Goal: Task Accomplishment & Management: Manage account settings

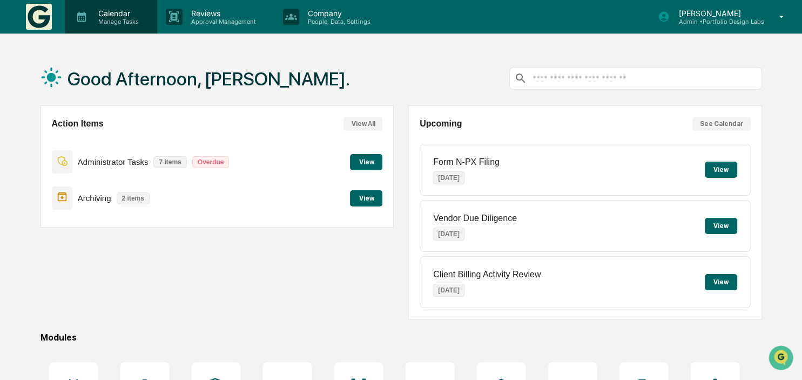
click at [90, 12] on p "Calendar" at bounding box center [117, 13] width 55 height 9
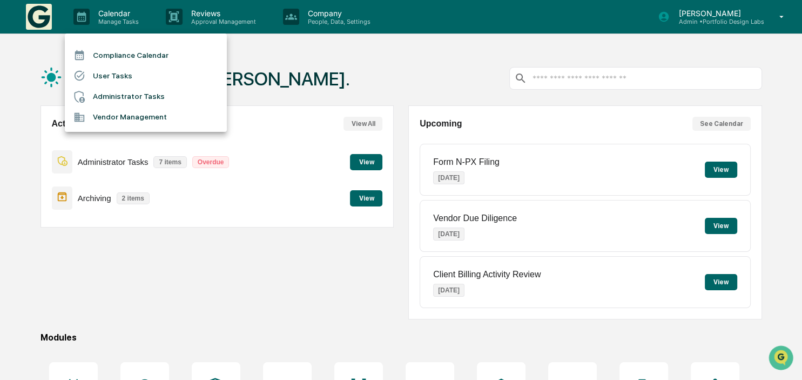
click at [148, 102] on li "Administrator Tasks" at bounding box center [146, 96] width 162 height 21
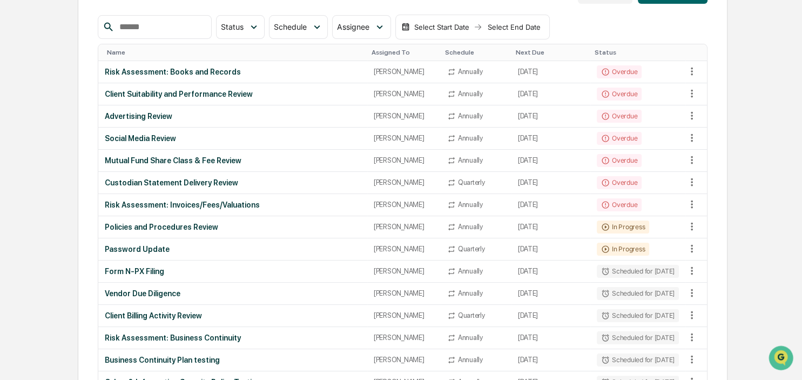
scroll to position [114, 0]
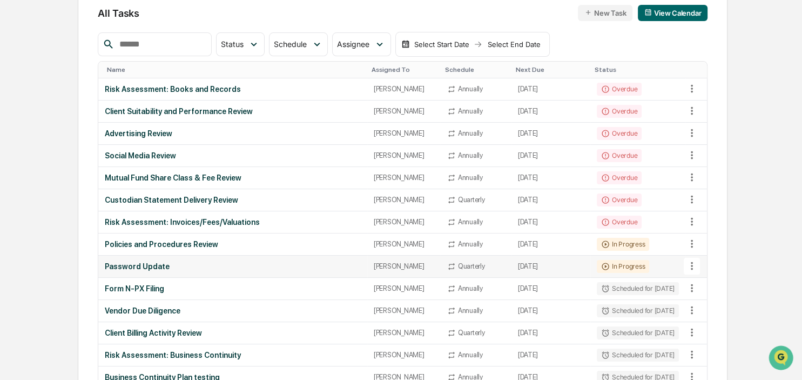
click at [673, 264] on td "In Progress" at bounding box center [638, 267] width 95 height 22
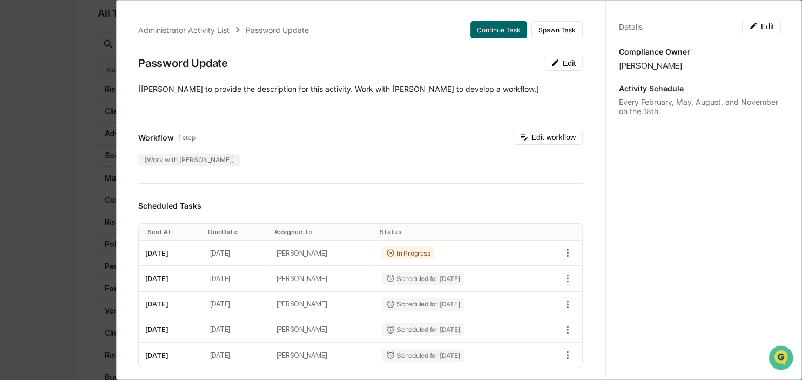
click at [33, 165] on div "Administrator Activity List Password Update Continue Task Spawn Task Password U…" at bounding box center [401, 190] width 802 height 380
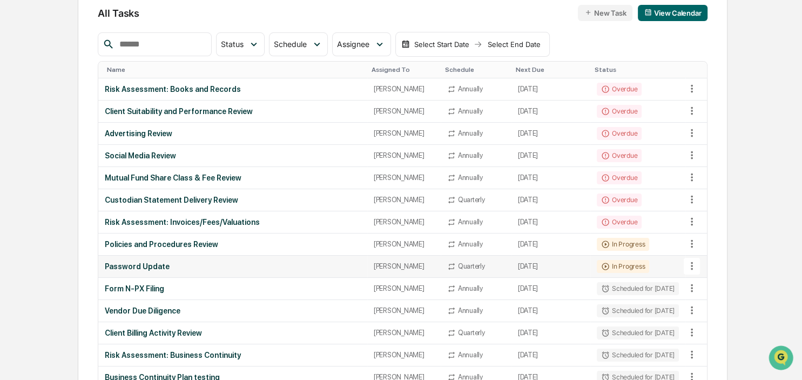
click at [186, 268] on div "Password Update" at bounding box center [233, 266] width 256 height 9
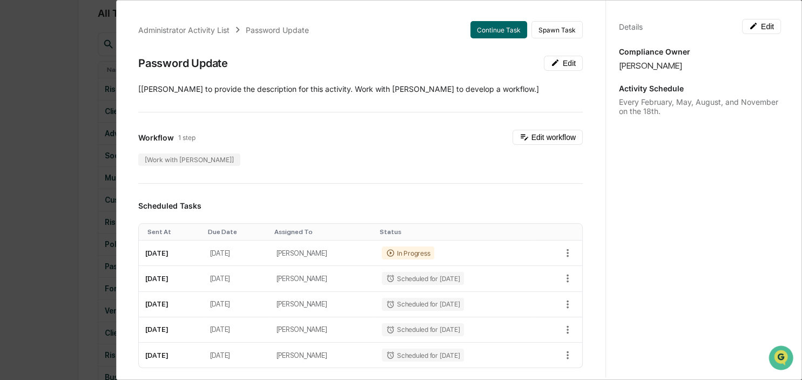
click at [45, 257] on div "Administrator Activity List Password Update Continue Task Spawn Task Password U…" at bounding box center [401, 190] width 802 height 380
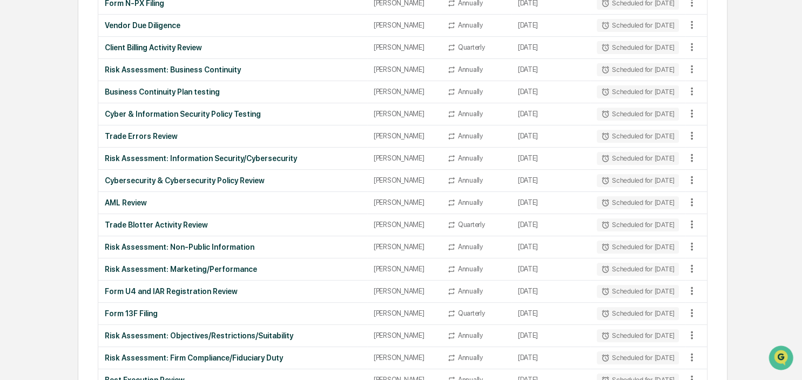
scroll to position [0, 0]
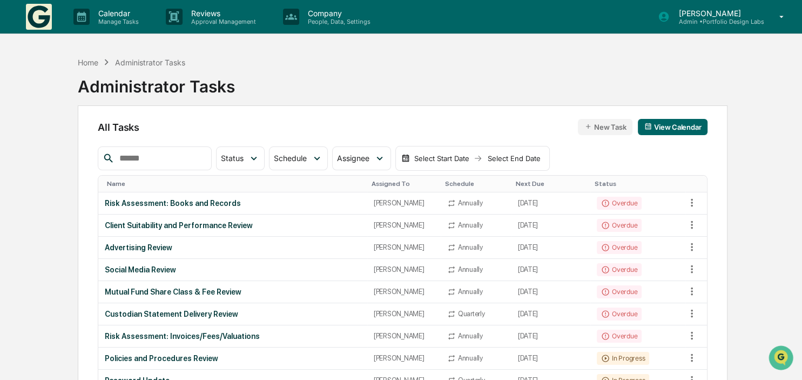
click at [36, 12] on img at bounding box center [39, 17] width 26 height 26
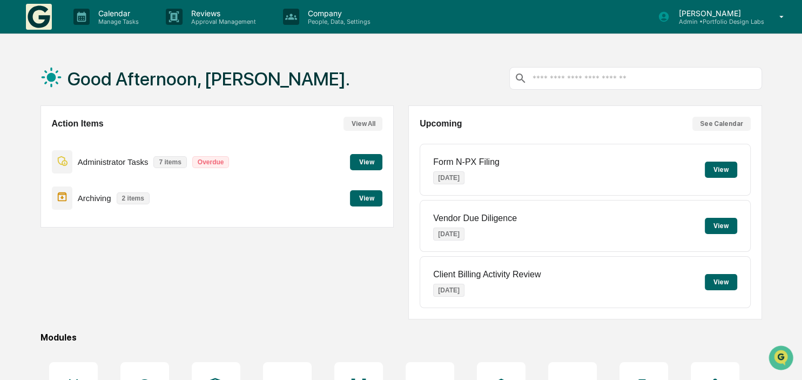
click at [12, 193] on div "Good Afternoon, Russ. Action Items View All Administrator Tasks 7 items Overdue…" at bounding box center [401, 287] width 802 height 472
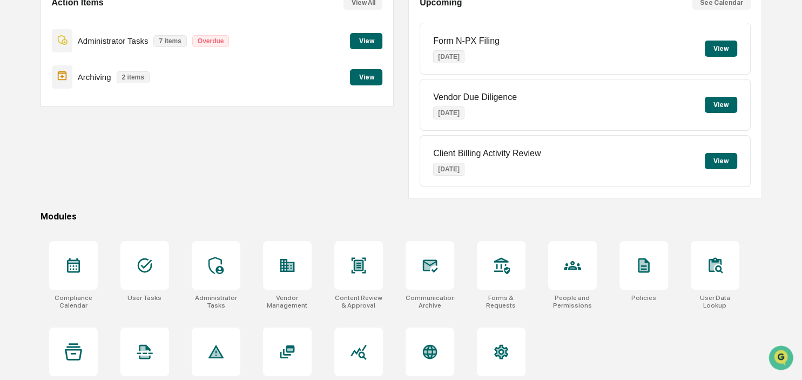
scroll to position [144, 0]
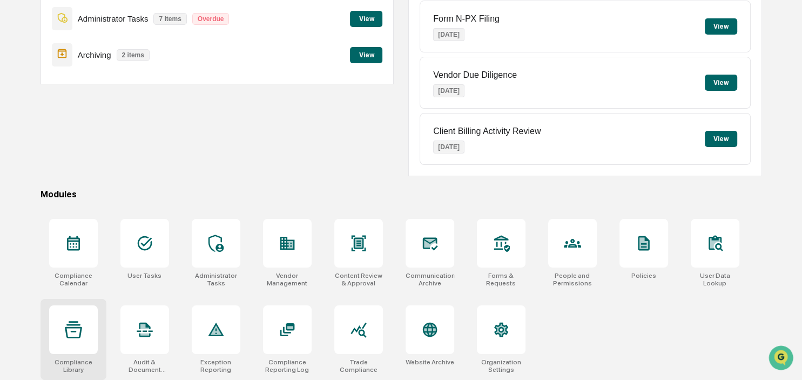
click at [69, 329] on icon at bounding box center [73, 329] width 17 height 17
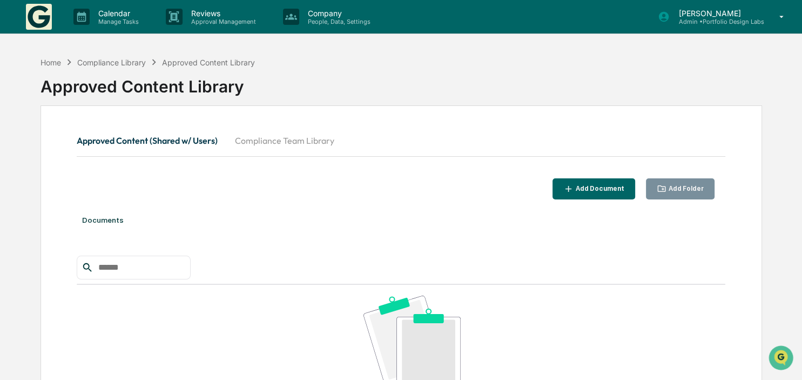
click at [571, 186] on button "Add Document" at bounding box center [594, 188] width 83 height 21
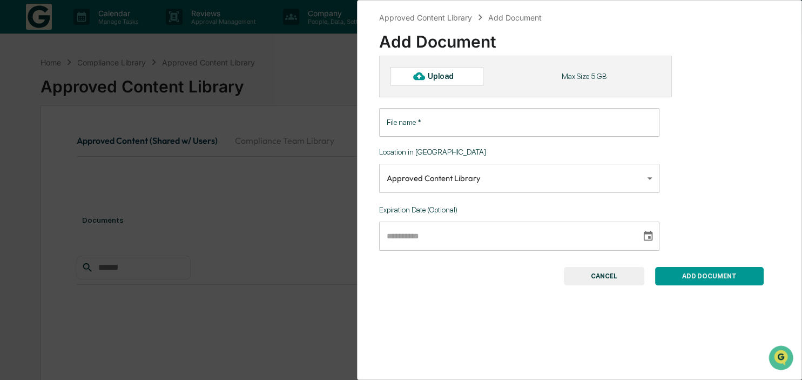
click at [610, 277] on button "CANCEL" at bounding box center [604, 276] width 81 height 18
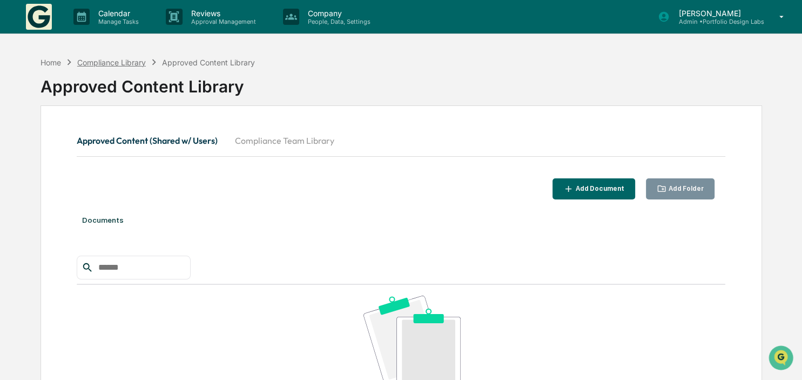
click at [94, 59] on div "Compliance Library" at bounding box center [111, 62] width 69 height 9
click at [51, 66] on div "Home" at bounding box center [51, 62] width 21 height 9
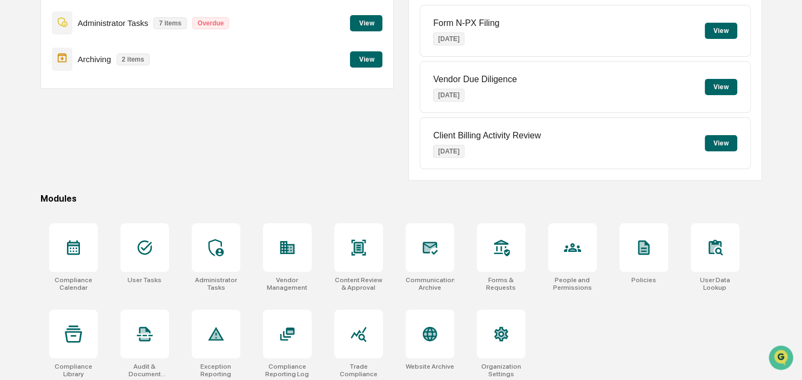
scroll to position [144, 0]
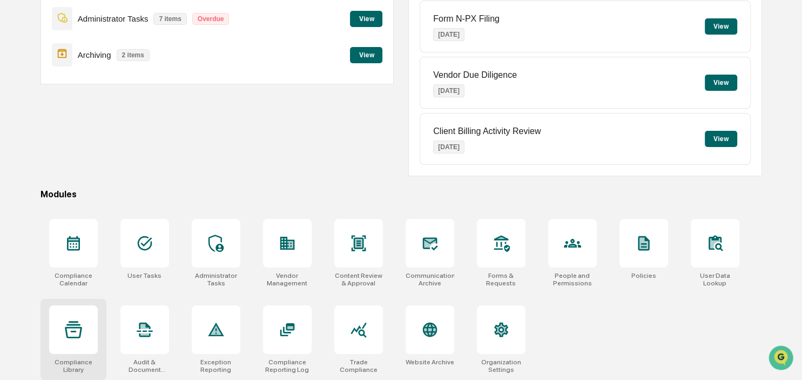
click at [62, 326] on div at bounding box center [73, 329] width 49 height 49
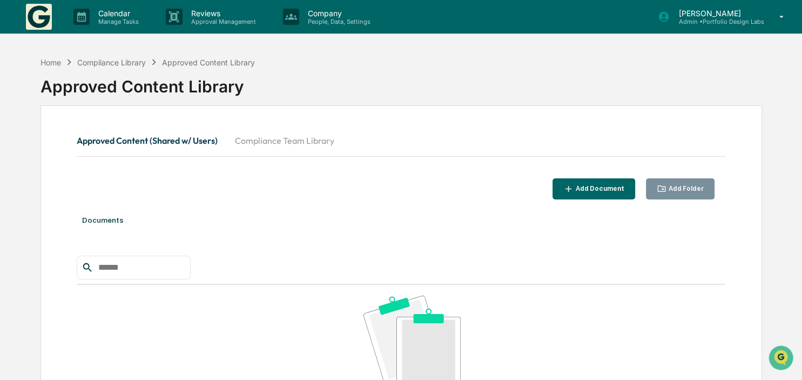
click at [612, 182] on button "Add Document" at bounding box center [594, 188] width 83 height 21
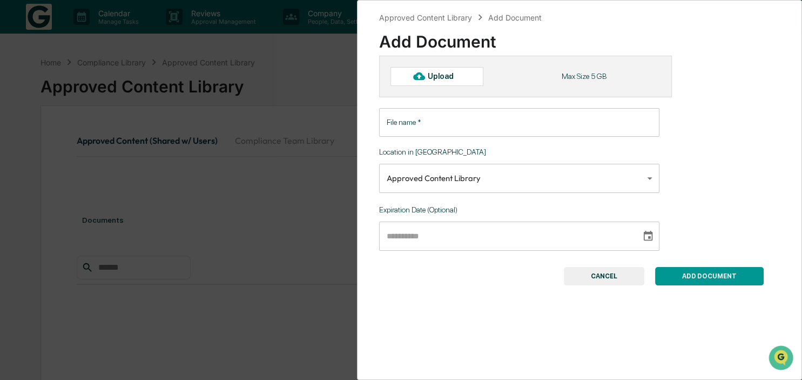
click at [452, 119] on input "File name   *" at bounding box center [519, 122] width 281 height 29
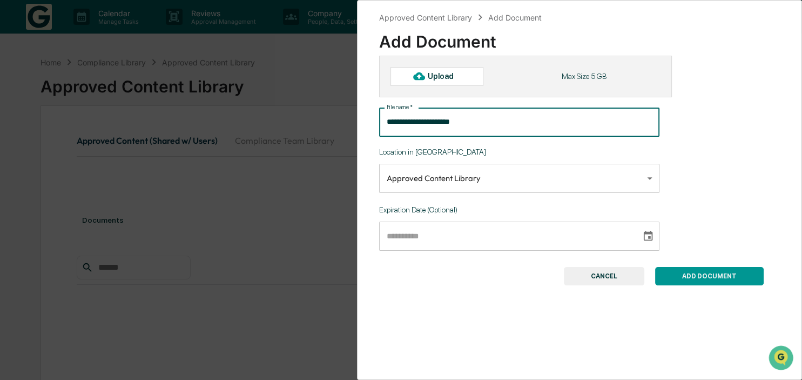
click at [717, 281] on button "ADD DOCUMENT" at bounding box center [709, 276] width 109 height 18
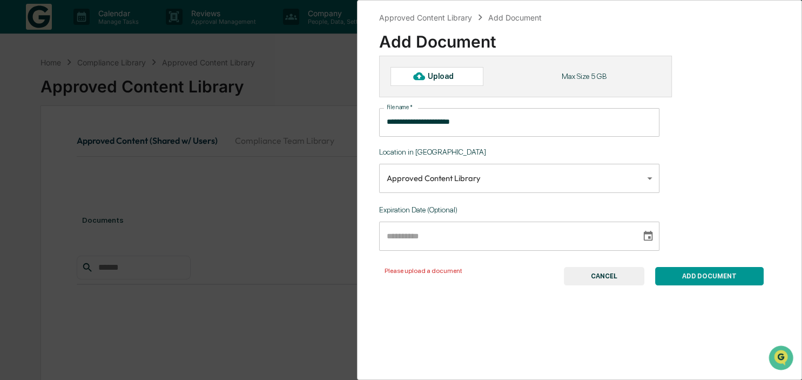
click at [452, 75] on div "Upload" at bounding box center [445, 76] width 35 height 9
type input "**********"
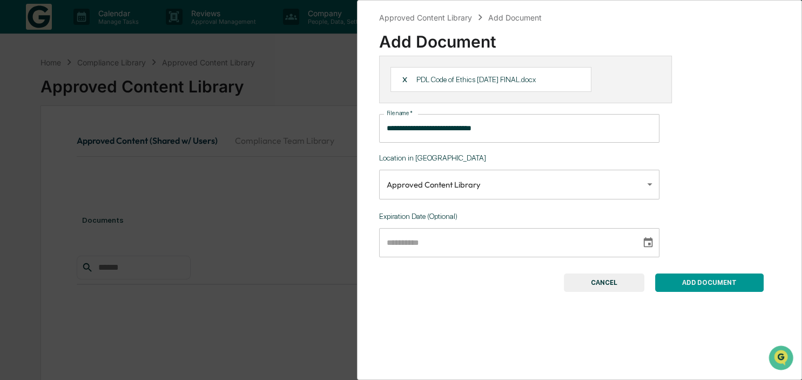
click at [703, 281] on button "ADD DOCUMENT" at bounding box center [709, 282] width 109 height 18
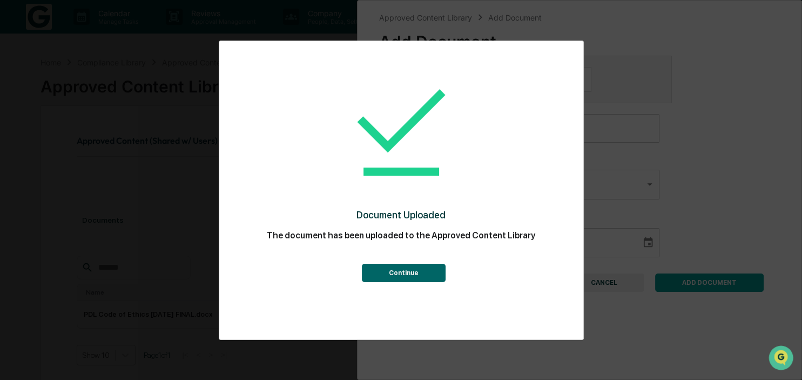
click at [424, 280] on button "Continue" at bounding box center [404, 273] width 84 height 18
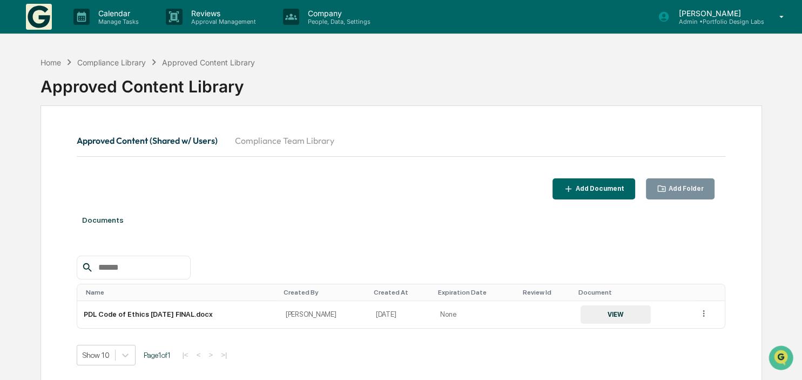
click at [574, 184] on icon "button" at bounding box center [569, 189] width 10 height 10
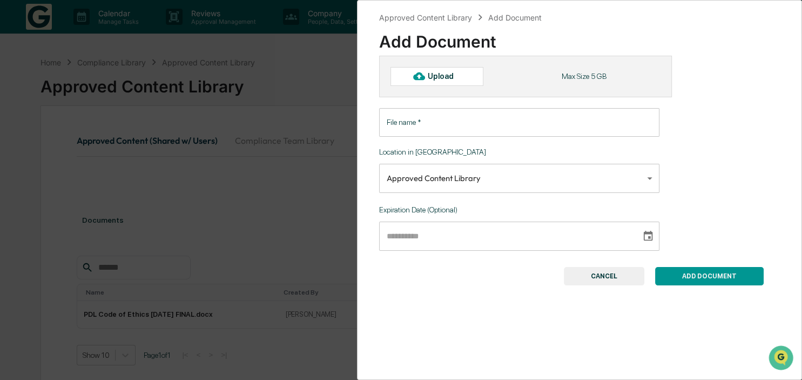
click at [444, 129] on input "File name   *" at bounding box center [519, 122] width 281 height 29
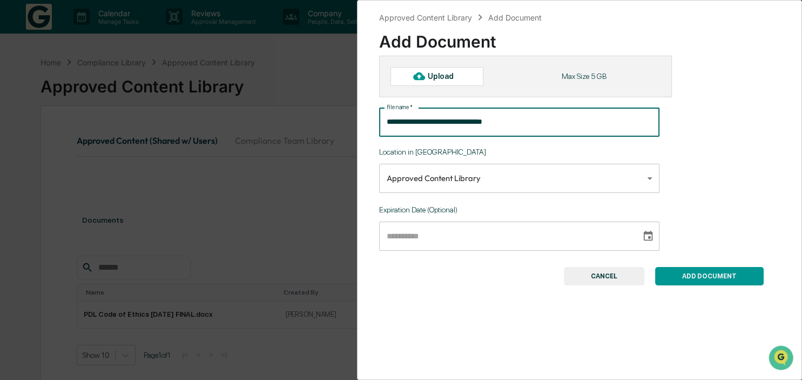
click at [413, 70] on div at bounding box center [419, 76] width 17 height 17
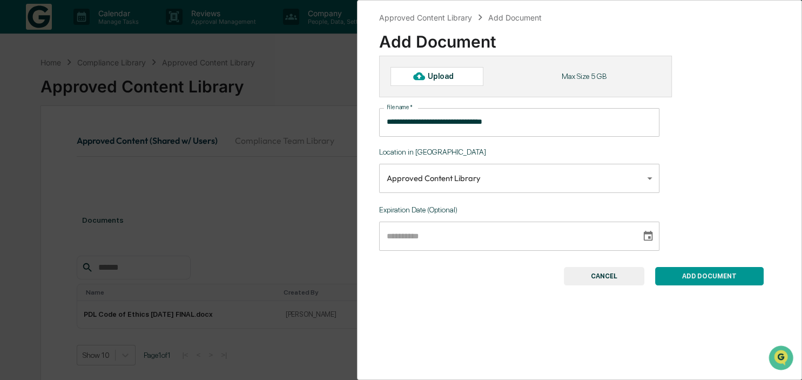
type input "**********"
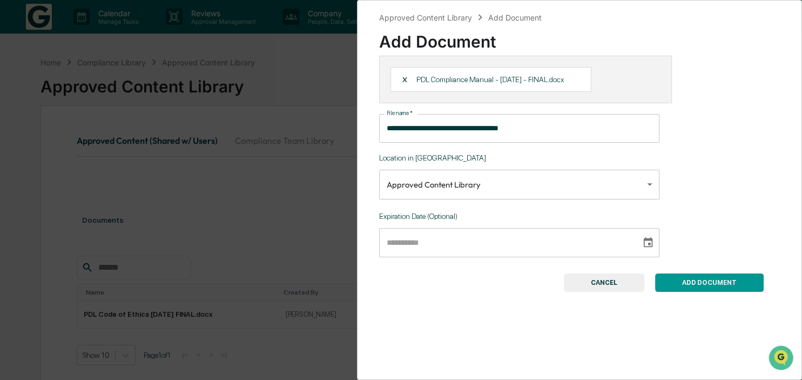
click at [706, 287] on button "ADD DOCUMENT" at bounding box center [709, 282] width 109 height 18
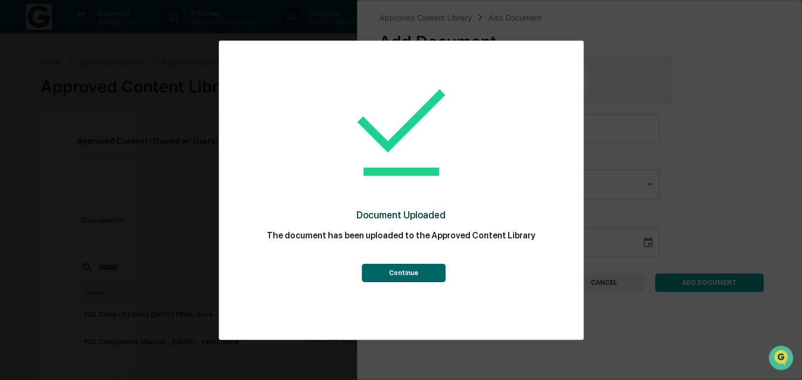
click at [397, 268] on button "Continue" at bounding box center [404, 273] width 84 height 18
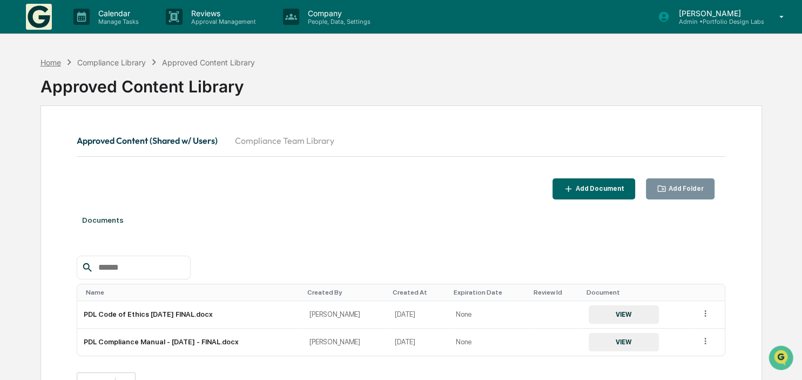
click at [55, 63] on div "Home" at bounding box center [51, 62] width 21 height 9
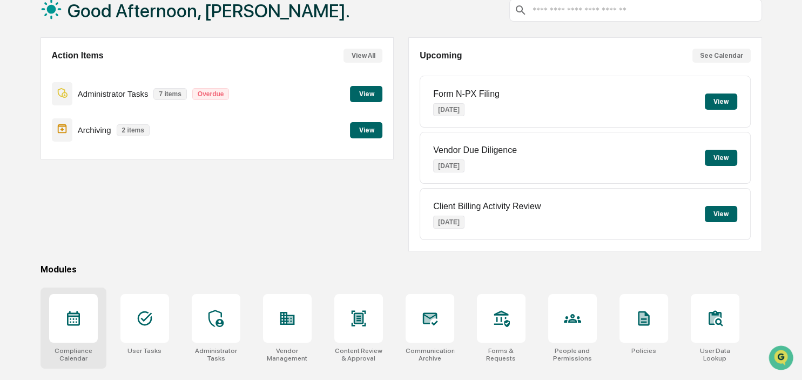
scroll to position [144, 0]
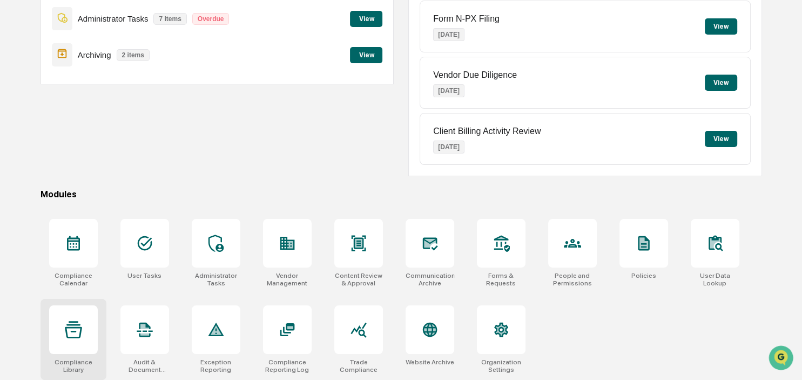
click at [69, 341] on div at bounding box center [73, 329] width 49 height 49
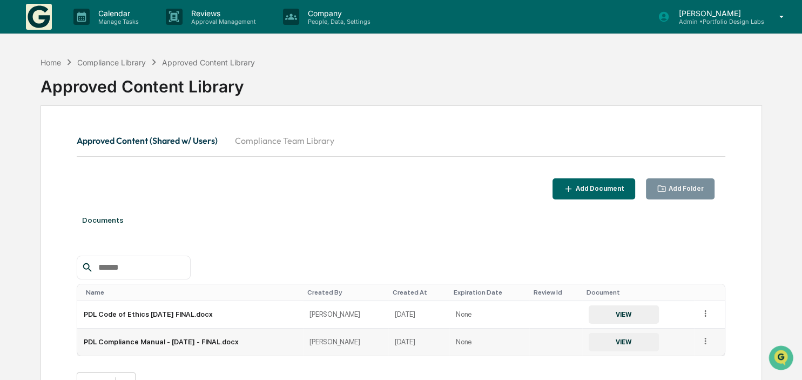
click at [705, 342] on icon at bounding box center [706, 341] width 10 height 10
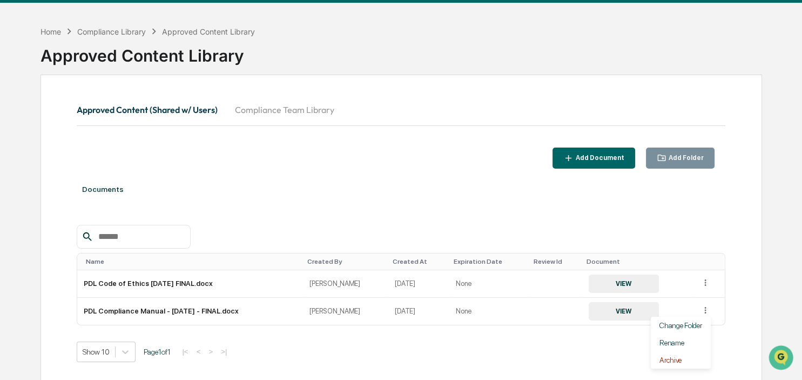
scroll to position [57, 0]
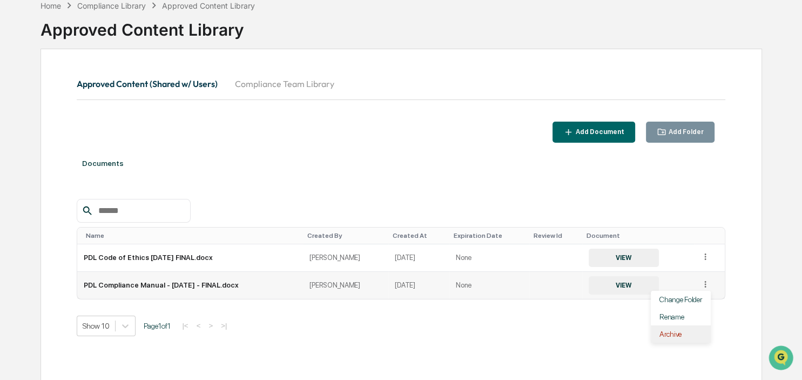
click at [667, 338] on div "Archive" at bounding box center [681, 333] width 60 height 17
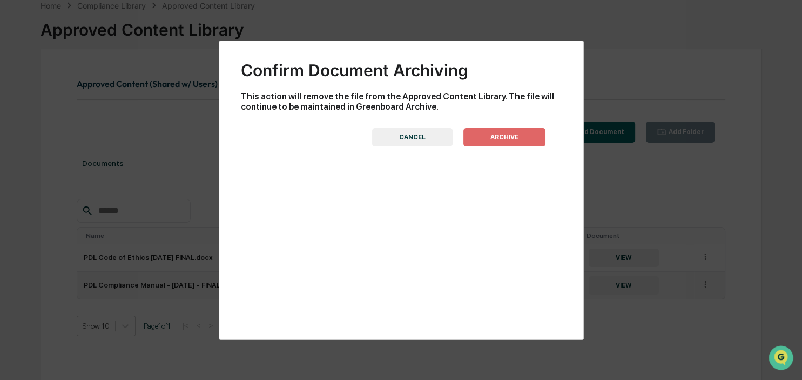
click at [507, 138] on button "ARCHIVE" at bounding box center [505, 137] width 82 height 18
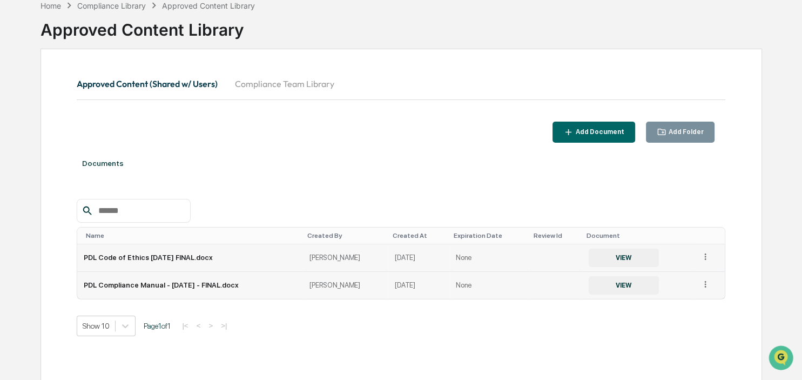
scroll to position [51, 0]
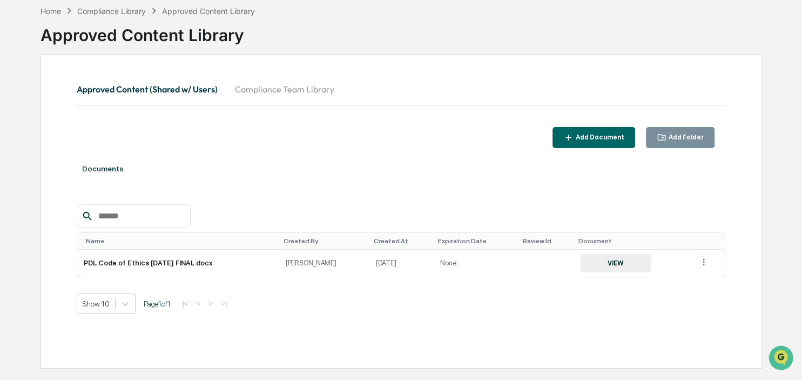
click at [586, 134] on div "Add Document" at bounding box center [599, 137] width 51 height 8
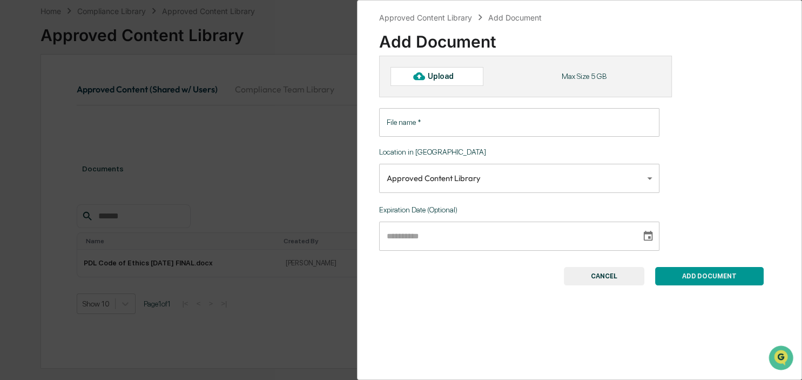
click at [408, 111] on input "File name   *" at bounding box center [519, 122] width 281 height 29
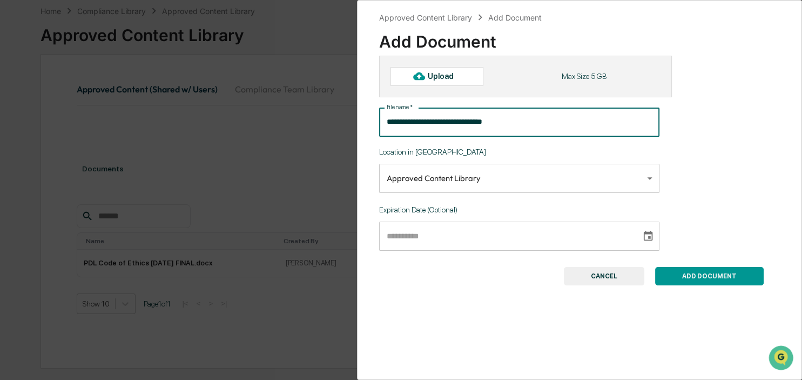
type input "**********"
click at [695, 275] on button "ADD DOCUMENT" at bounding box center [709, 276] width 109 height 18
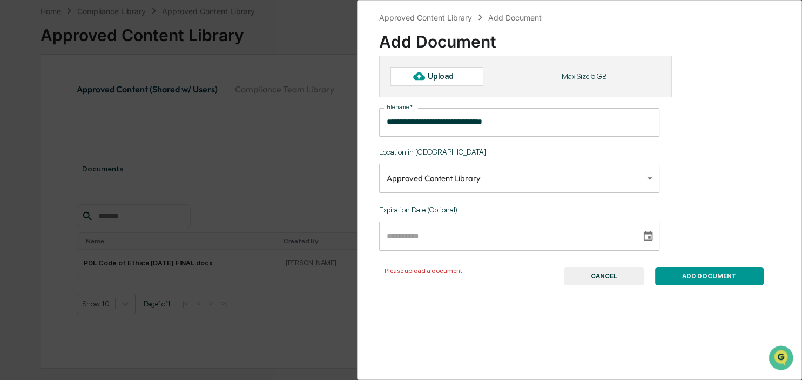
click at [567, 276] on div "ADD DOCUMENT CANCEL" at bounding box center [616, 276] width 297 height 18
click at [579, 280] on button "CANCEL" at bounding box center [604, 276] width 81 height 18
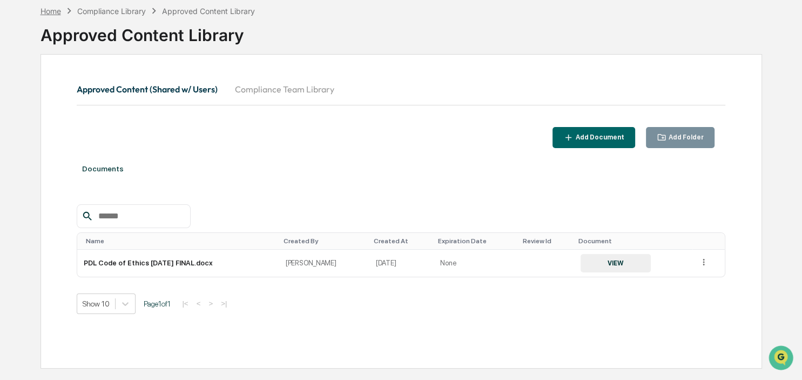
click at [46, 9] on div "Home" at bounding box center [51, 10] width 21 height 9
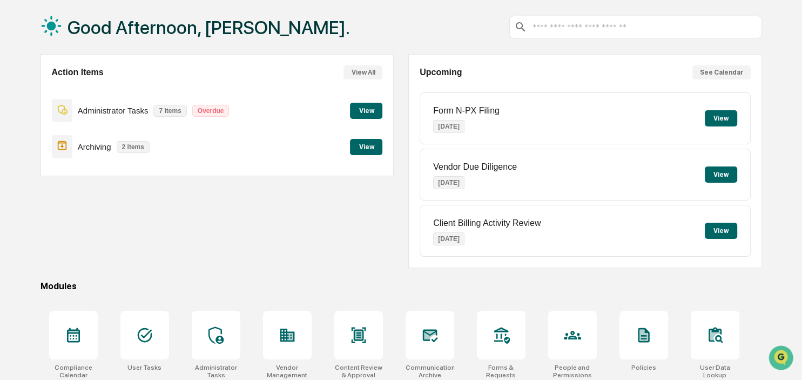
click at [373, 112] on button "View" at bounding box center [366, 111] width 32 height 16
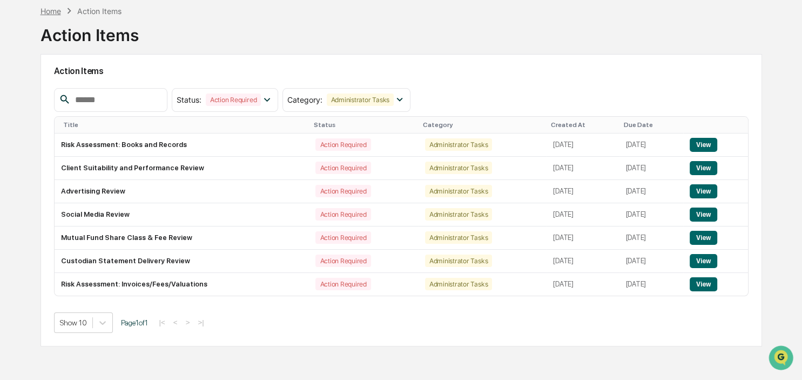
drag, startPoint x: 38, startPoint y: 15, endPoint x: 44, endPoint y: 13, distance: 5.6
click at [39, 14] on div "Home Action Items Action Items Action Items Status : Action Required Select/Des…" at bounding box center [401, 190] width 755 height 380
click at [45, 11] on div "Home" at bounding box center [51, 10] width 21 height 9
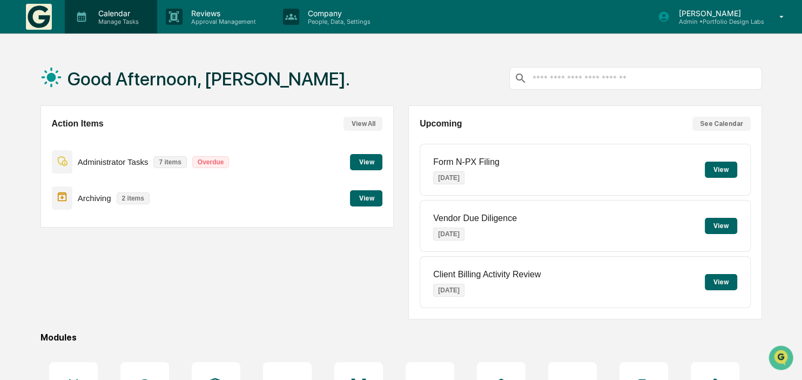
click at [105, 12] on p "Calendar" at bounding box center [117, 13] width 55 height 9
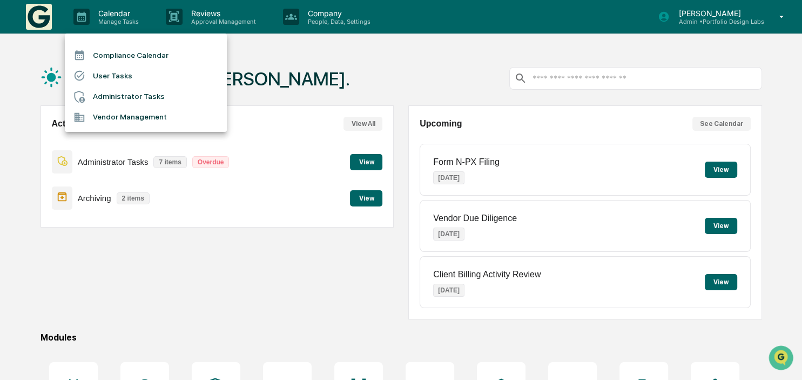
click at [120, 96] on li "Administrator Tasks" at bounding box center [146, 96] width 162 height 21
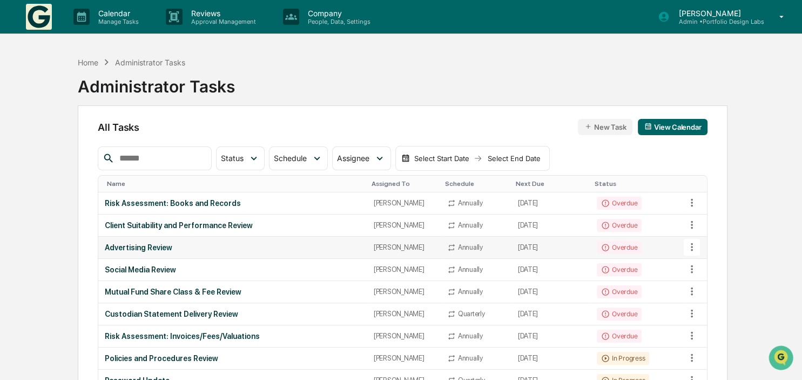
click at [692, 243] on icon at bounding box center [692, 247] width 2 height 8
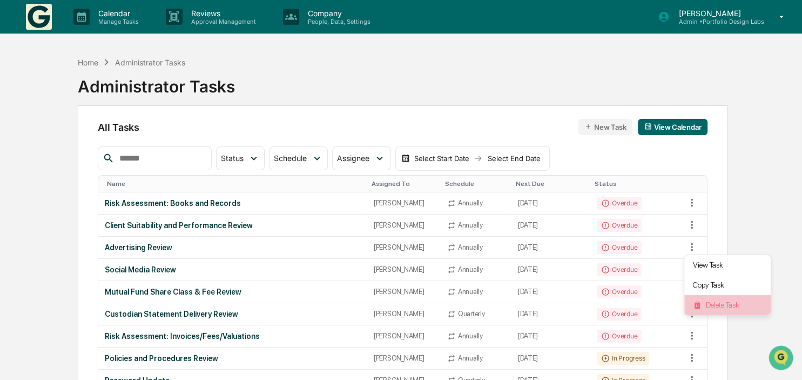
click at [721, 306] on li "Delete Task" at bounding box center [728, 305] width 86 height 20
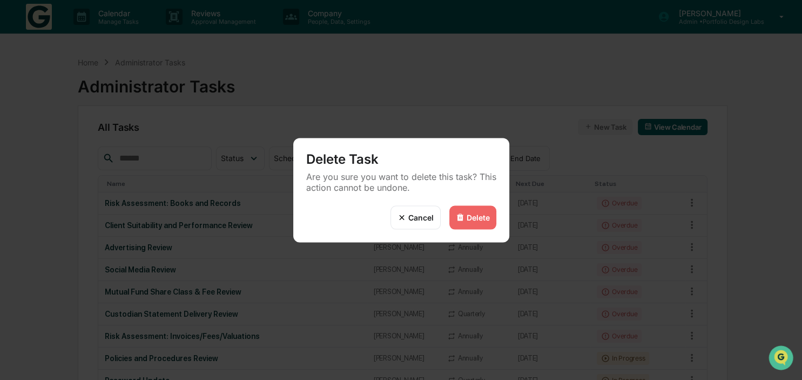
click at [467, 217] on div "Delete" at bounding box center [478, 217] width 23 height 9
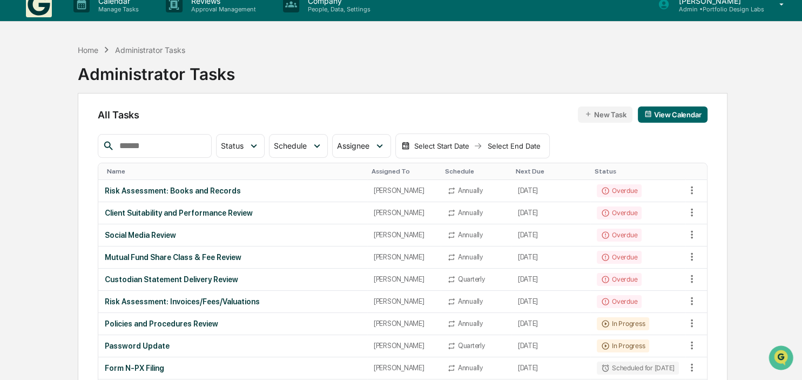
scroll to position [57, 0]
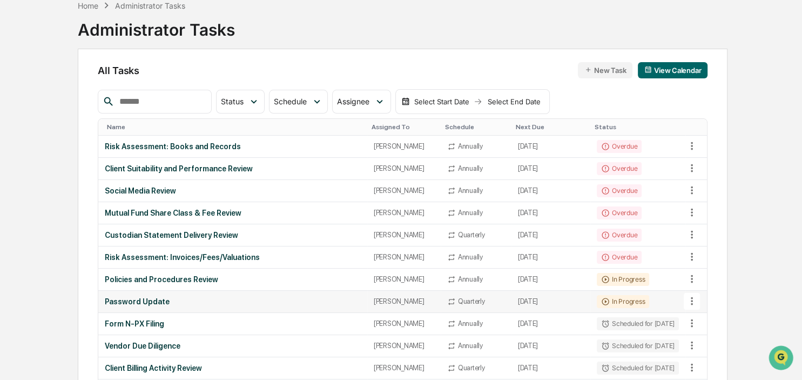
click at [688, 307] on button at bounding box center [692, 301] width 16 height 16
click at [526, 299] on div at bounding box center [401, 190] width 802 height 380
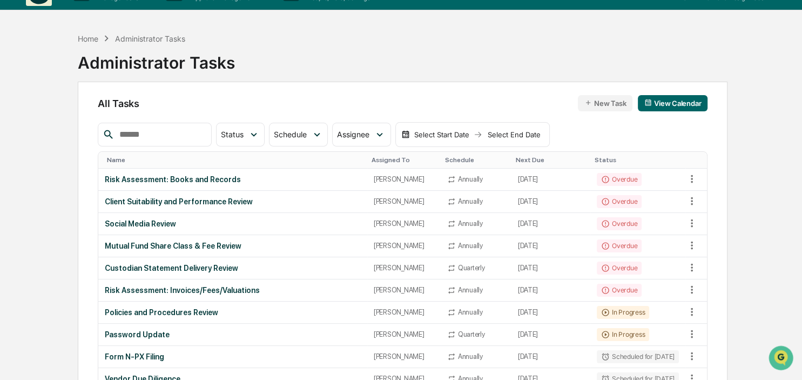
scroll to position [0, 0]
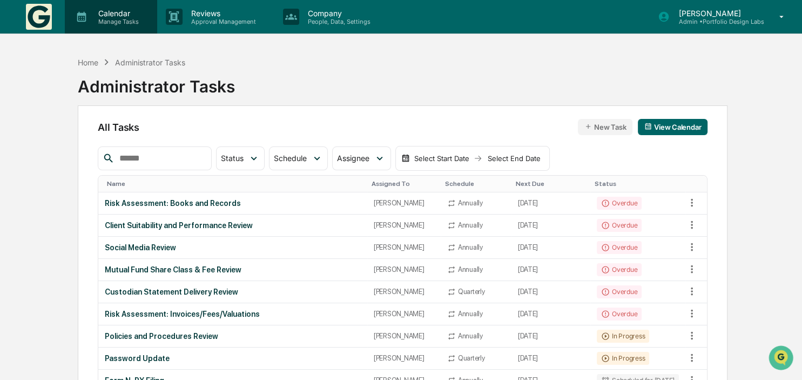
click at [107, 14] on p "Calendar" at bounding box center [117, 13] width 55 height 9
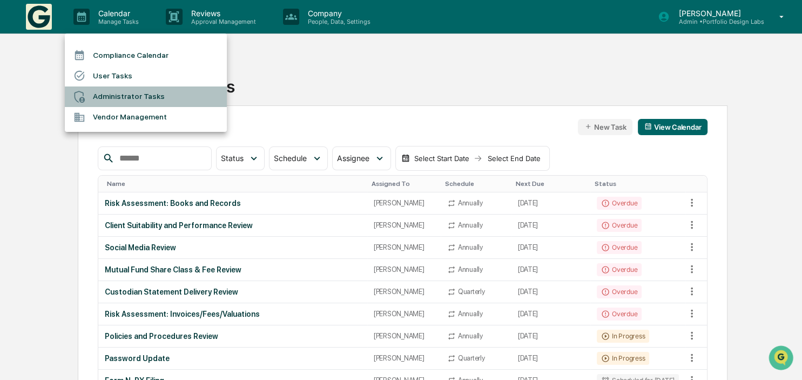
click at [106, 90] on li "Administrator Tasks" at bounding box center [146, 96] width 162 height 21
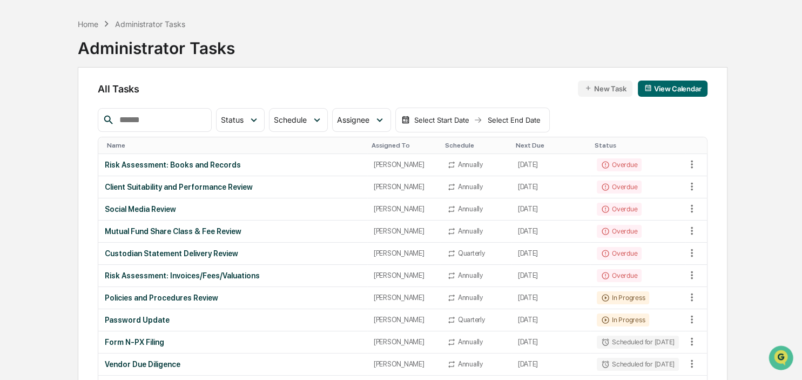
scroll to position [57, 0]
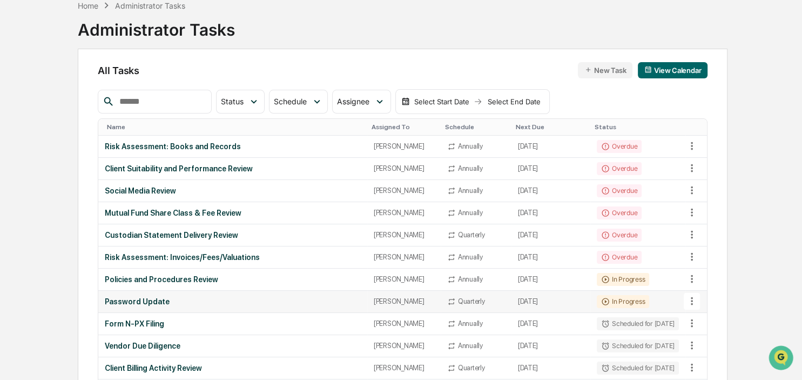
click at [160, 299] on div "Password Update" at bounding box center [233, 301] width 256 height 9
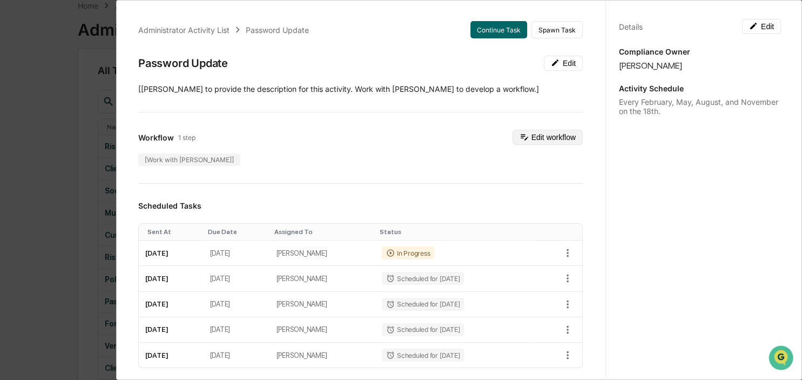
click at [554, 139] on button "Edit workflow" at bounding box center [548, 137] width 70 height 15
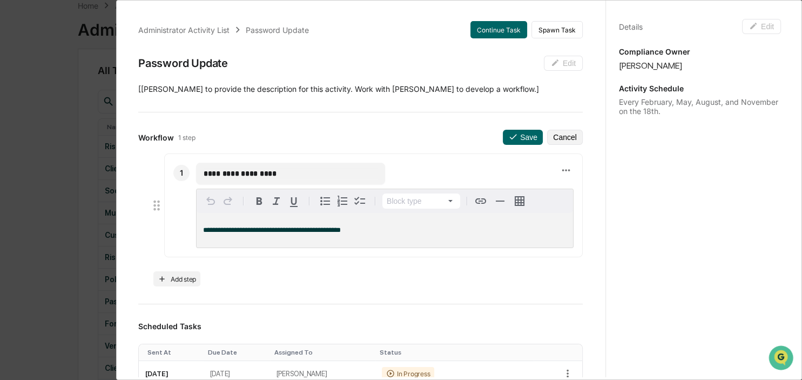
click at [313, 168] on input "**********" at bounding box center [291, 173] width 174 height 11
drag, startPoint x: 313, startPoint y: 168, endPoint x: 119, endPoint y: 167, distance: 194.5
click at [119, 167] on div "**********" at bounding box center [459, 190] width 686 height 380
type input "**********"
drag, startPoint x: 351, startPoint y: 230, endPoint x: 174, endPoint y: 228, distance: 177.2
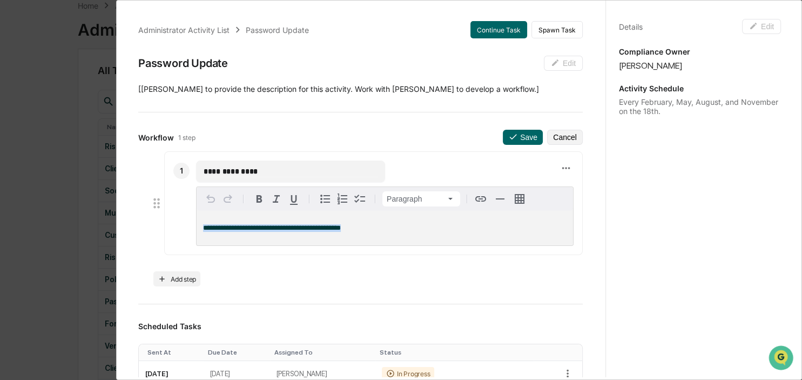
click at [174, 228] on div "**********" at bounding box center [373, 203] width 419 height 104
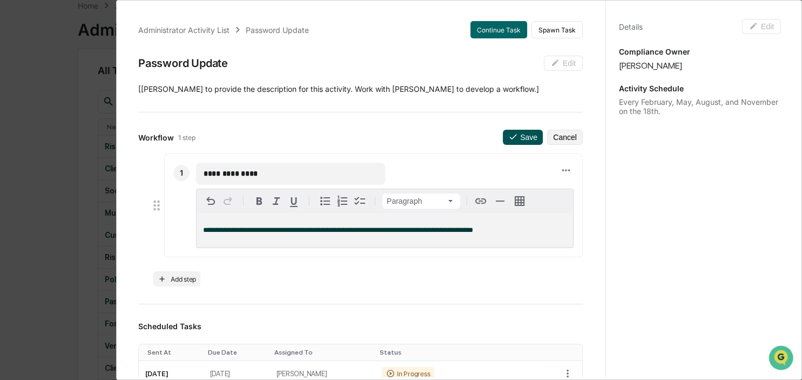
click at [518, 140] on icon at bounding box center [513, 137] width 10 height 10
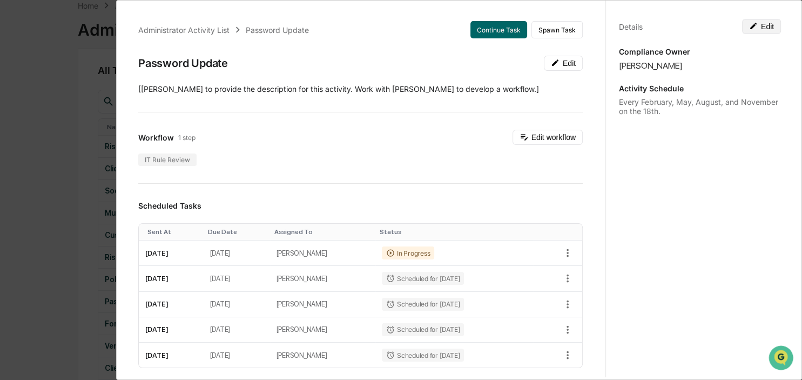
click at [765, 27] on button "Edit" at bounding box center [761, 26] width 39 height 15
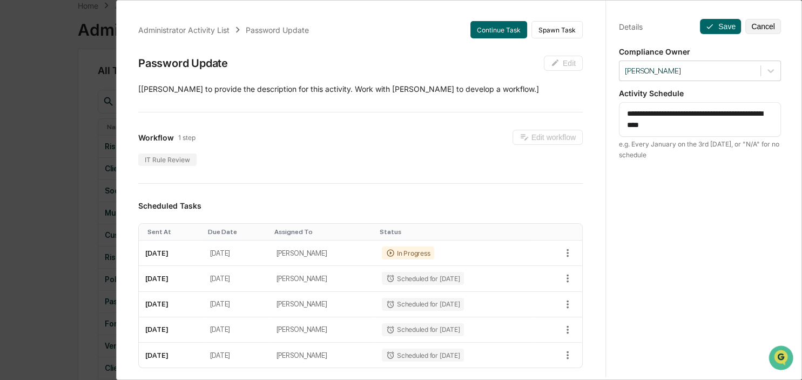
drag, startPoint x: 652, startPoint y: 112, endPoint x: 664, endPoint y: 126, distance: 18.8
click at [664, 126] on textarea "**********" at bounding box center [700, 119] width 146 height 23
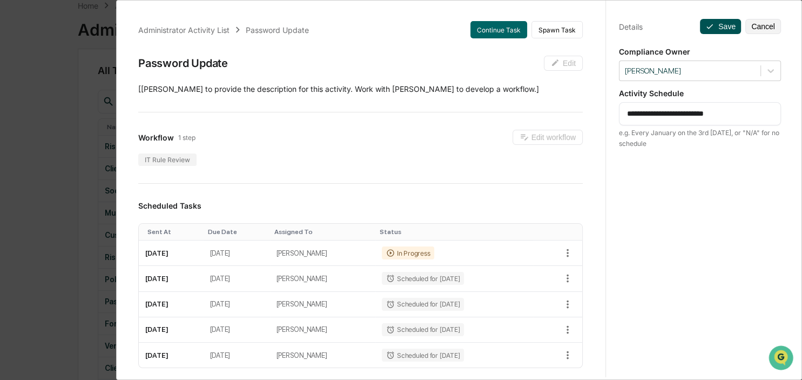
type textarea "**********"
click at [714, 27] on icon at bounding box center [710, 26] width 9 height 9
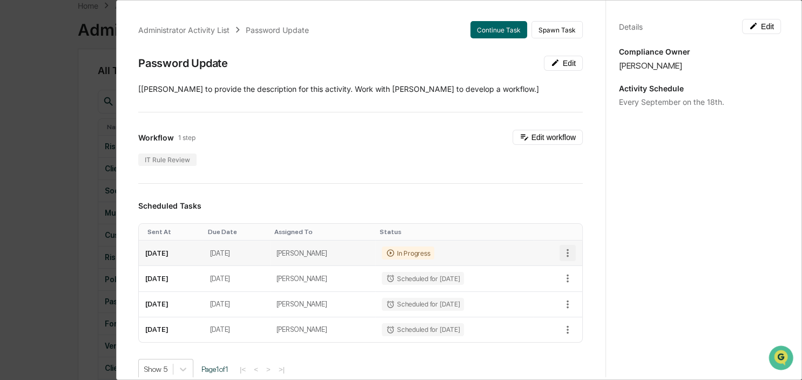
click at [569, 245] on button "button" at bounding box center [568, 253] width 16 height 16
click at [589, 292] on li "Delete task" at bounding box center [604, 291] width 89 height 20
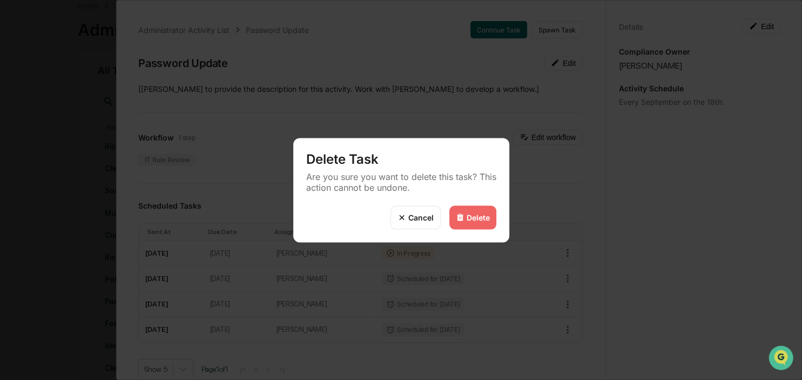
click at [476, 223] on div "Delete" at bounding box center [473, 217] width 47 height 24
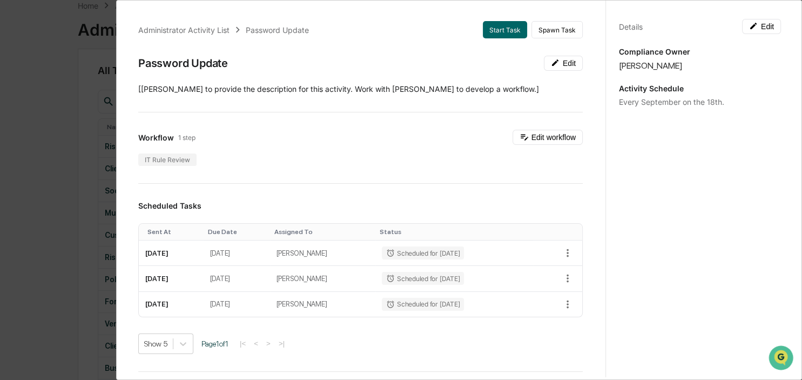
click at [53, 164] on div "Administrator Activity List Password Update Start Task Spawn Task Password Upda…" at bounding box center [401, 190] width 802 height 380
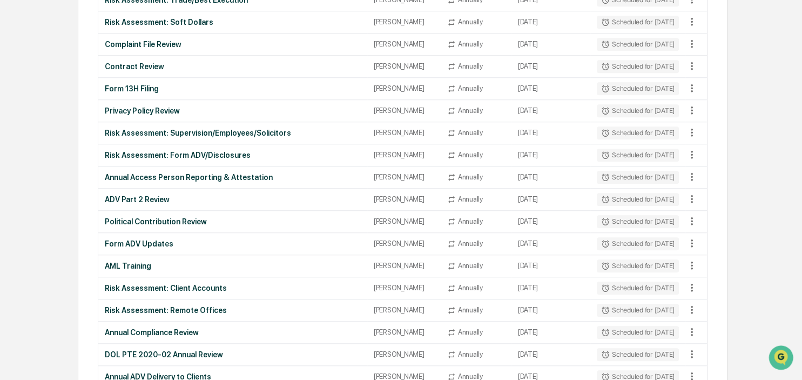
scroll to position [970, 0]
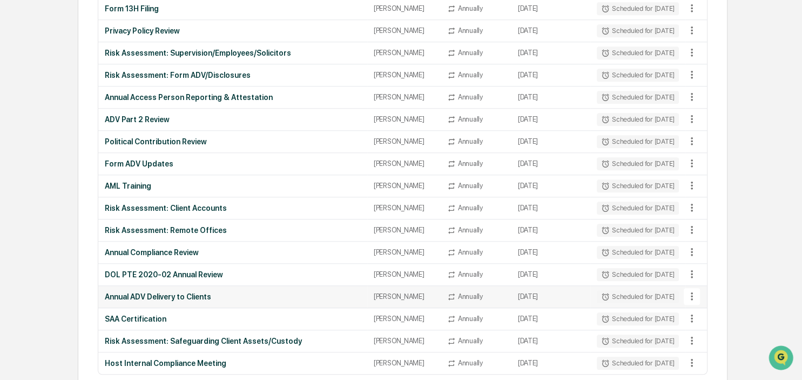
click at [629, 290] on div "Scheduled for [DATE]" at bounding box center [638, 296] width 82 height 13
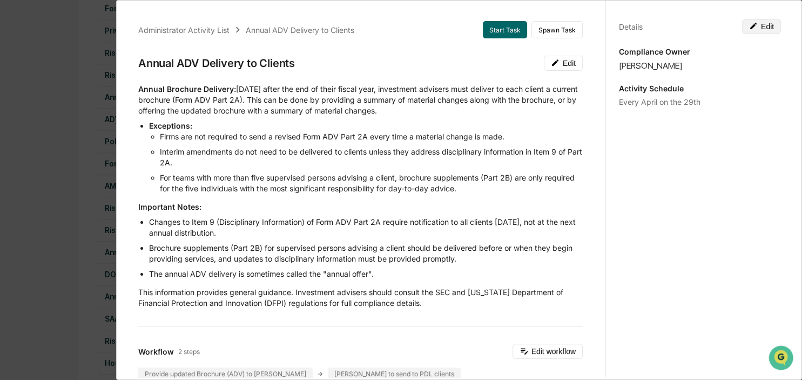
click at [769, 30] on button "Edit" at bounding box center [761, 26] width 39 height 15
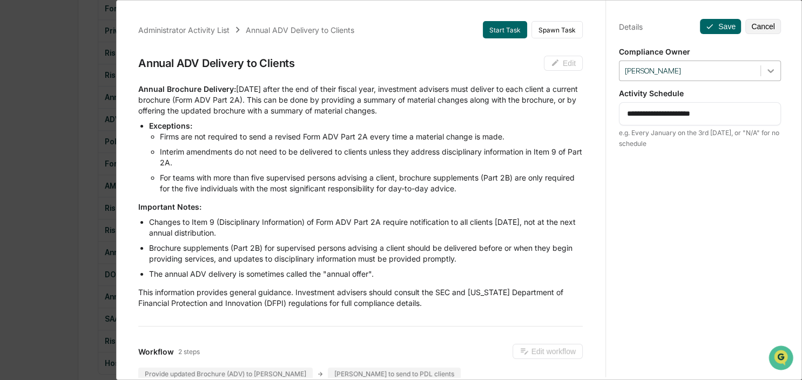
click at [773, 68] on icon at bounding box center [771, 70] width 11 height 11
click at [455, 165] on li "Interim amendments do not need to be delivered to clients unless they address d…" at bounding box center [371, 157] width 423 height 22
click at [26, 220] on div "Administrator Activity List Annual ADV Delivery to Clients Start Task Spawn Tas…" at bounding box center [401, 190] width 802 height 380
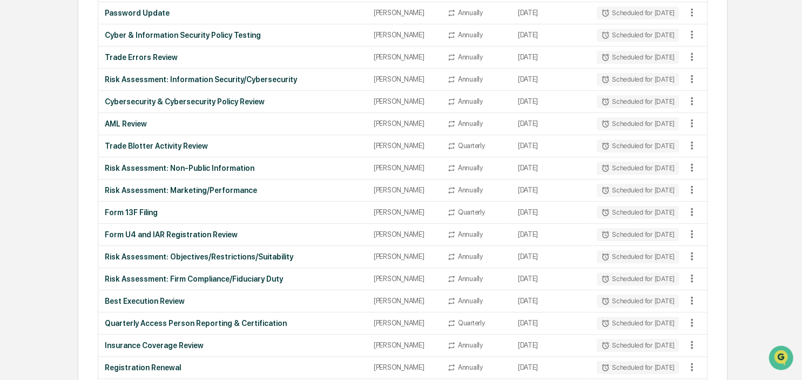
scroll to position [0, 0]
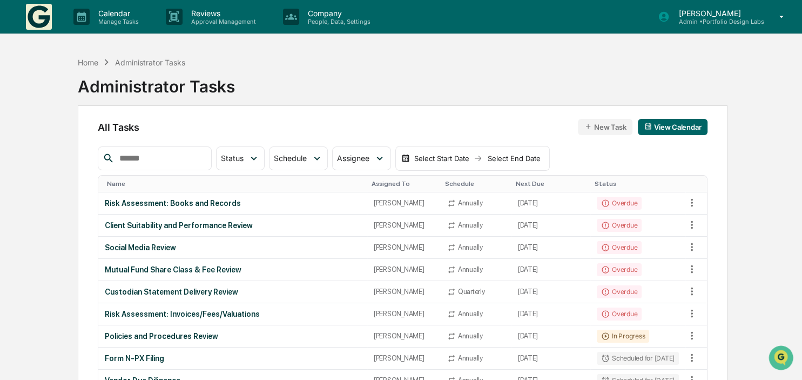
click at [29, 23] on img at bounding box center [39, 17] width 26 height 26
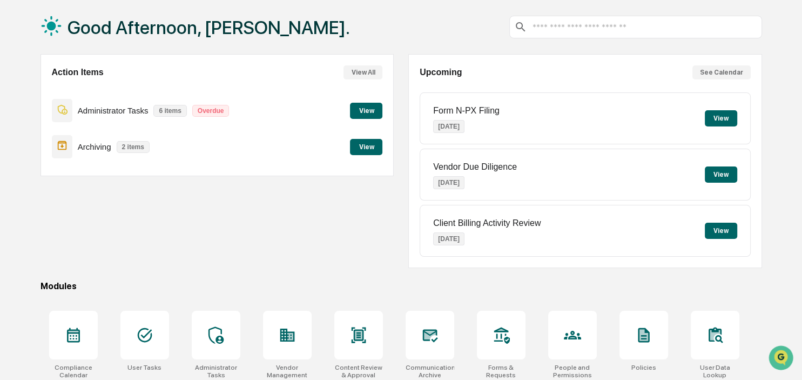
scroll to position [144, 0]
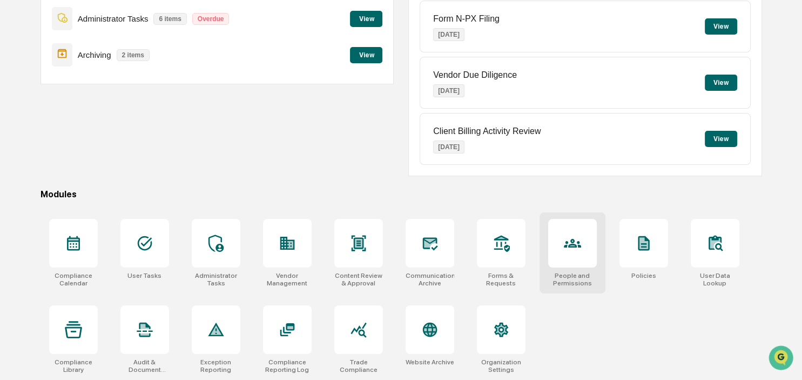
click at [587, 243] on div at bounding box center [572, 243] width 49 height 49
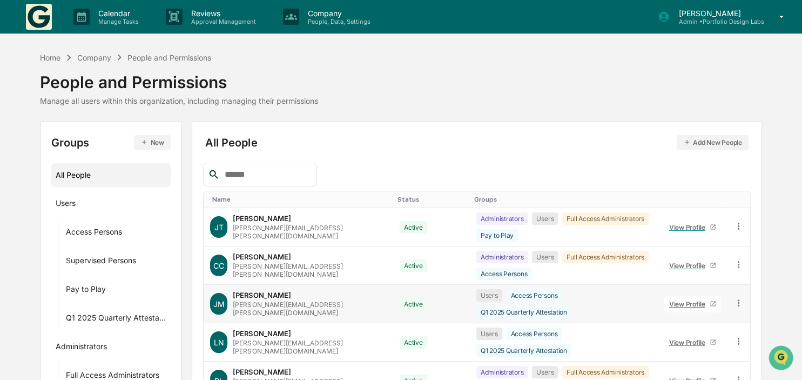
click at [737, 298] on icon at bounding box center [739, 303] width 10 height 10
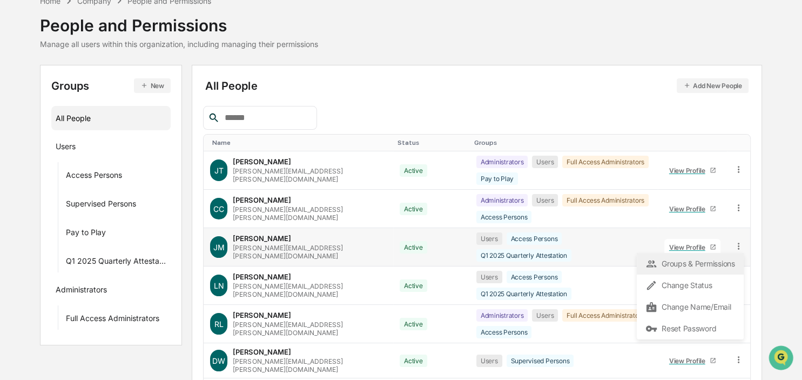
click at [712, 258] on div "Groups & Permissions" at bounding box center [691, 263] width 90 height 13
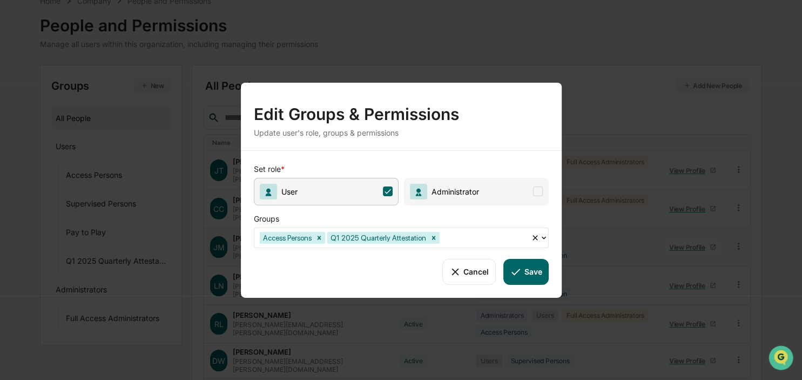
click at [539, 191] on span at bounding box center [538, 191] width 10 height 10
click at [538, 271] on button "Save" at bounding box center [526, 271] width 45 height 26
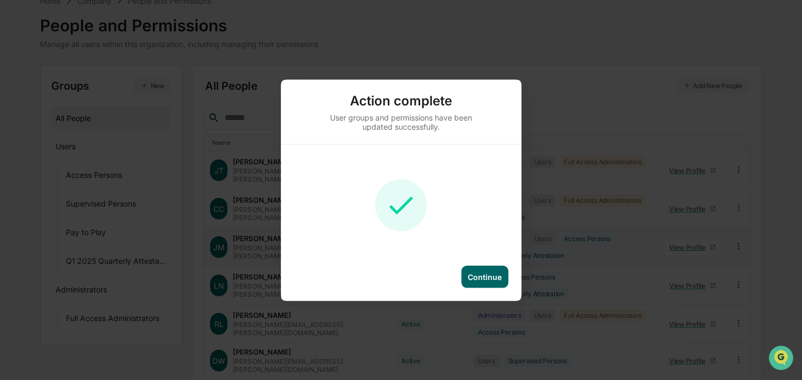
click at [477, 273] on div "Continue" at bounding box center [485, 276] width 34 height 9
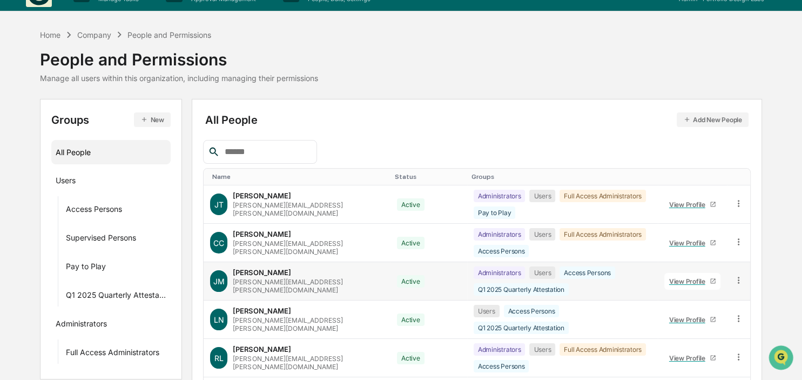
scroll to position [0, 0]
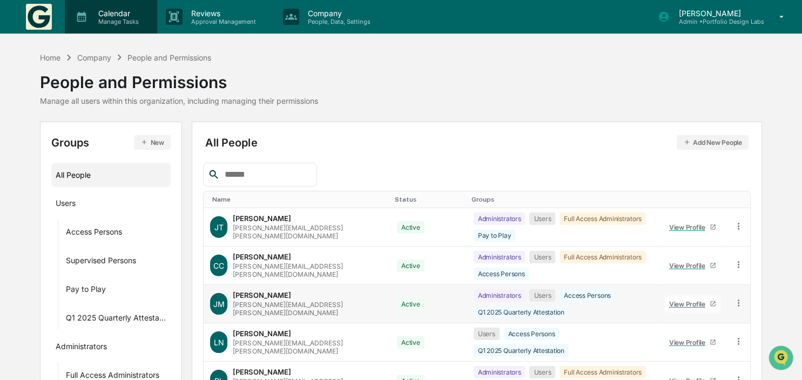
click at [103, 19] on p "Manage Tasks" at bounding box center [117, 22] width 55 height 8
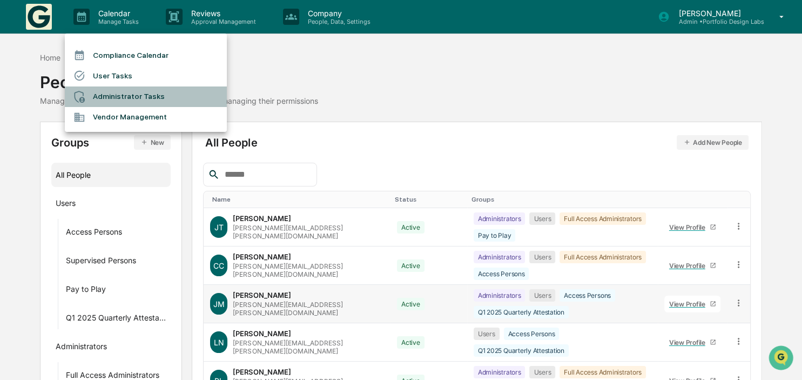
click at [110, 97] on li "Administrator Tasks" at bounding box center [146, 96] width 162 height 21
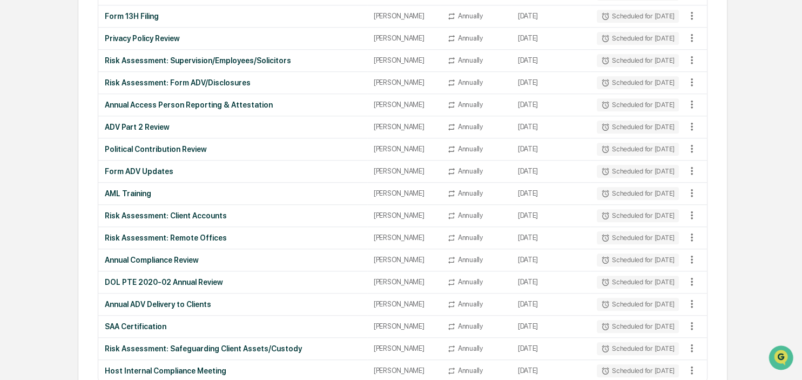
scroll to position [970, 0]
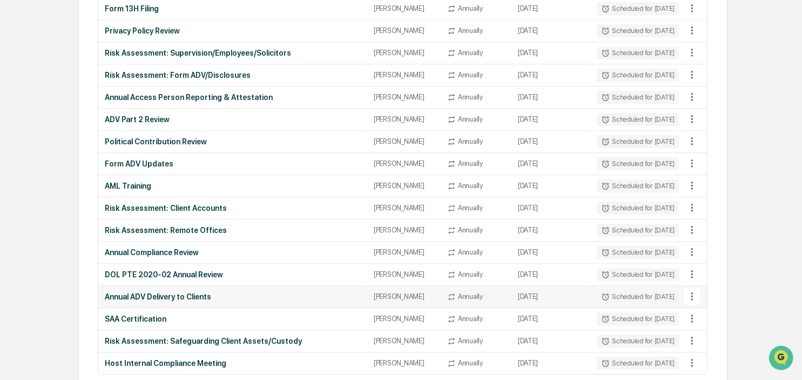
click at [171, 293] on div "Annual ADV Delivery to Clients" at bounding box center [233, 296] width 256 height 9
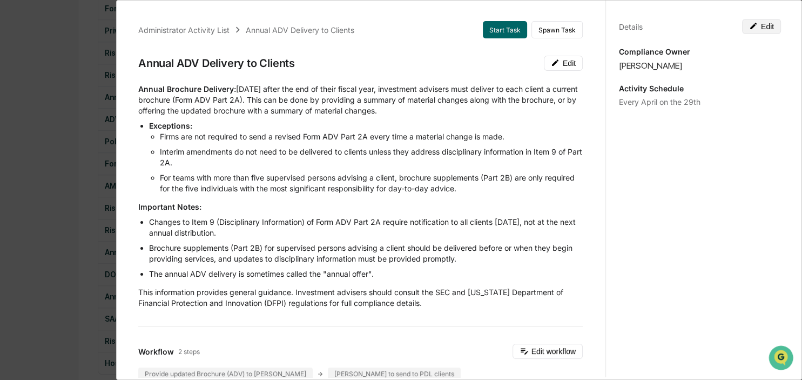
click at [750, 24] on icon at bounding box center [753, 26] width 9 height 9
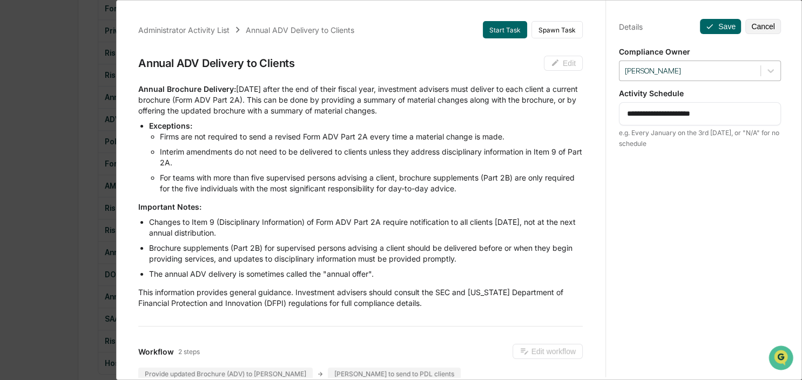
click at [680, 71] on div at bounding box center [690, 71] width 130 height 10
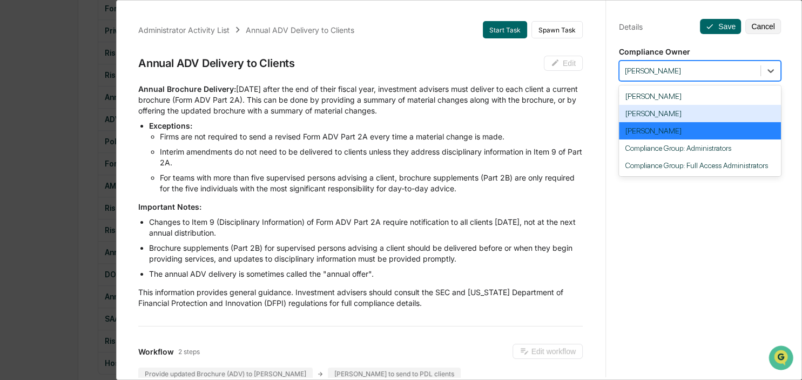
click at [573, 126] on li "Exceptions: Firms are not required to send a revised Form ADV Part 2A every tim…" at bounding box center [366, 156] width 434 height 73
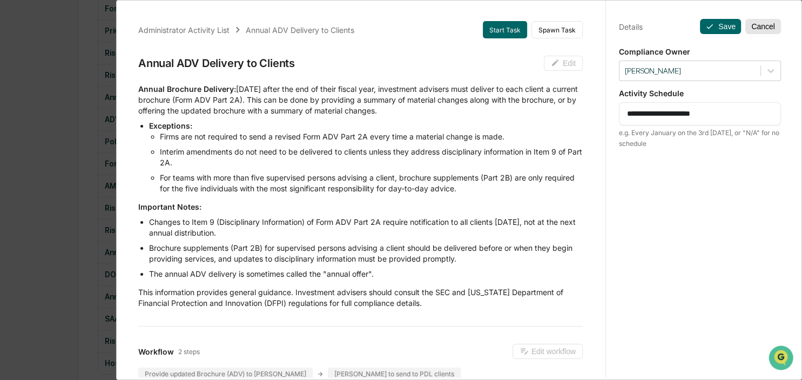
click at [769, 23] on button "Cancel" at bounding box center [764, 26] width 36 height 15
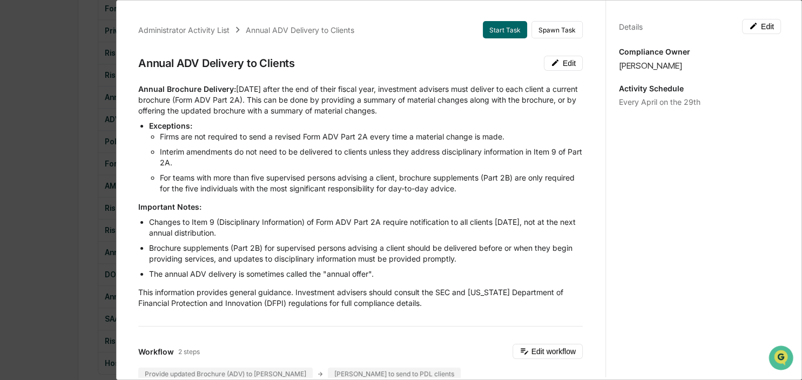
click at [43, 162] on div "Administrator Activity List Annual ADV Delivery to Clients Start Task Spawn Tas…" at bounding box center [401, 190] width 802 height 380
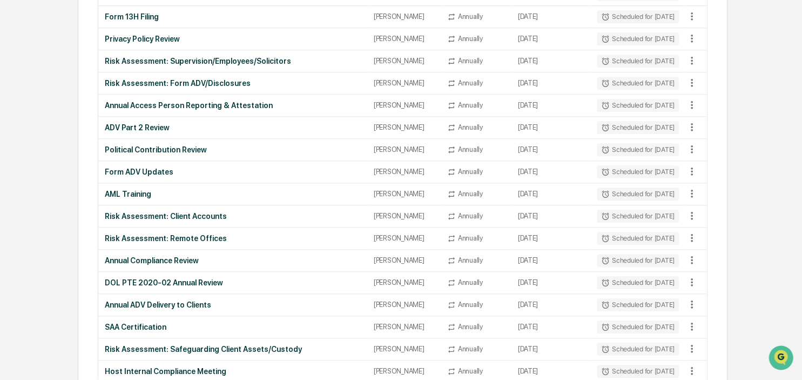
scroll to position [970, 0]
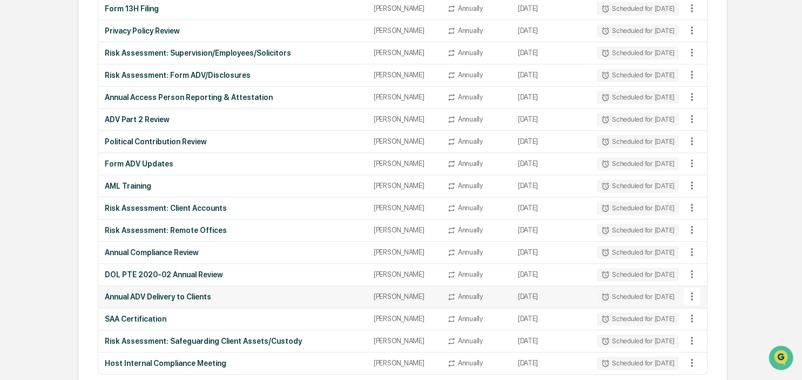
click at [124, 292] on div "Annual ADV Delivery to Clients" at bounding box center [233, 296] width 256 height 9
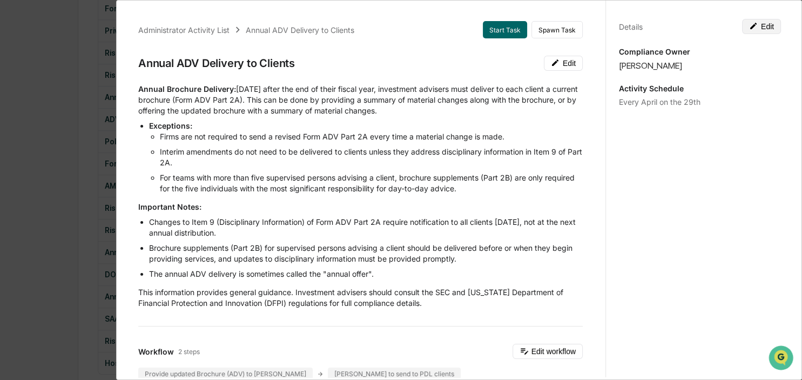
click at [764, 25] on button "Edit" at bounding box center [761, 26] width 39 height 15
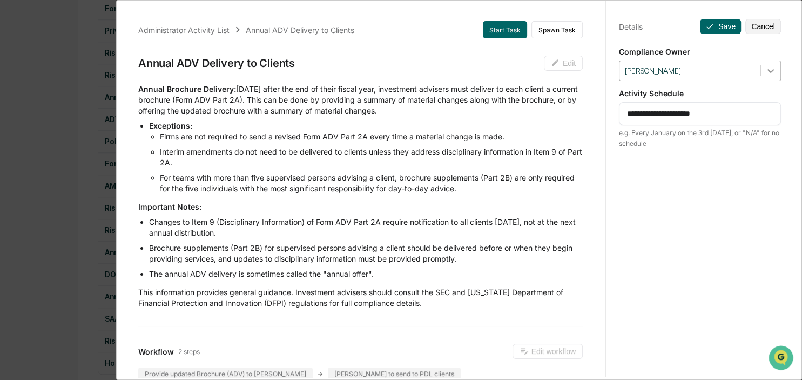
click at [771, 76] on icon at bounding box center [771, 70] width 11 height 11
click at [451, 202] on p "Important Notes:" at bounding box center [360, 207] width 445 height 11
click at [54, 226] on div "Administrator Activity List Annual ADV Delivery to Clients Start Task Spawn Tas…" at bounding box center [401, 190] width 802 height 380
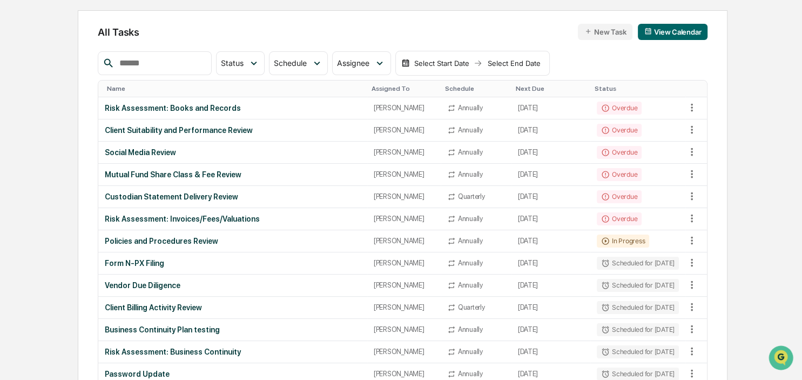
scroll to position [0, 0]
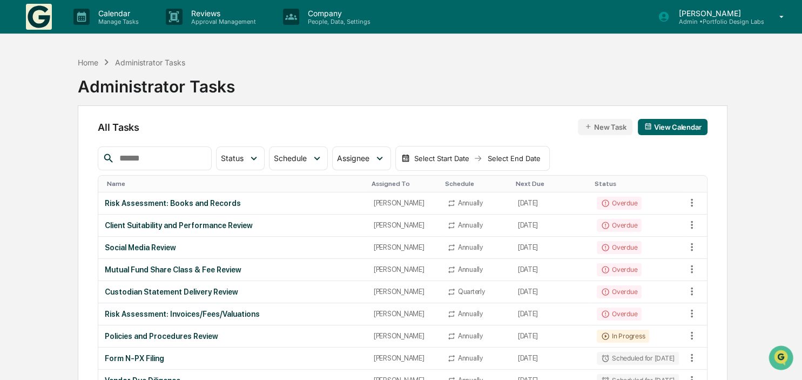
click at [31, 26] on img at bounding box center [39, 17] width 26 height 26
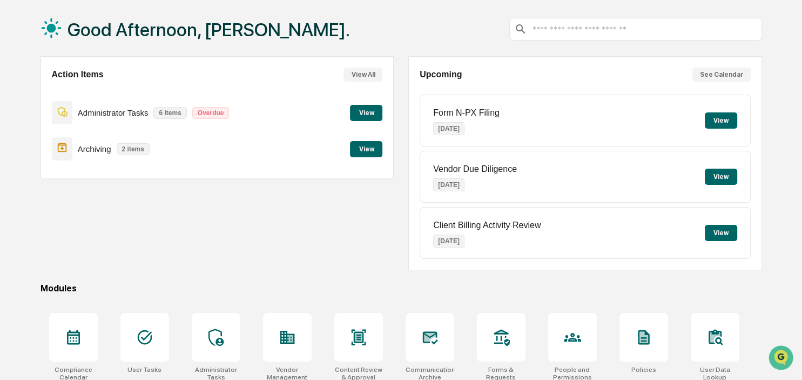
scroll to position [114, 0]
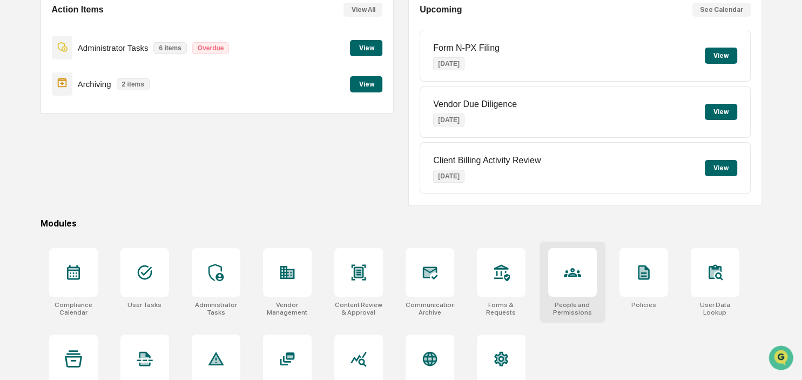
click at [595, 293] on div at bounding box center [572, 272] width 49 height 49
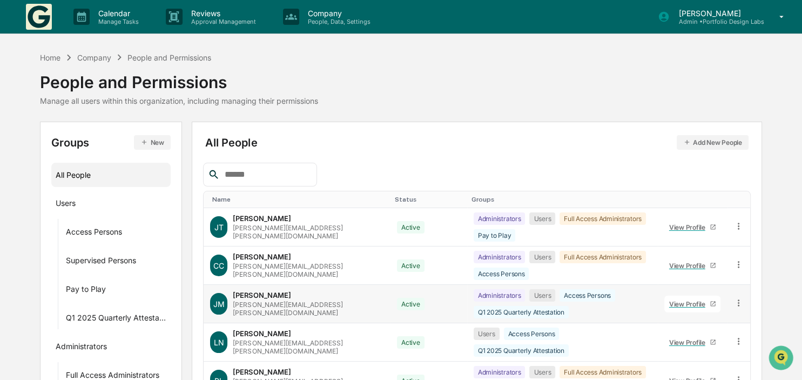
click at [734, 298] on icon at bounding box center [739, 303] width 10 height 10
click at [706, 314] on div "Groups & Permissions" at bounding box center [691, 320] width 90 height 13
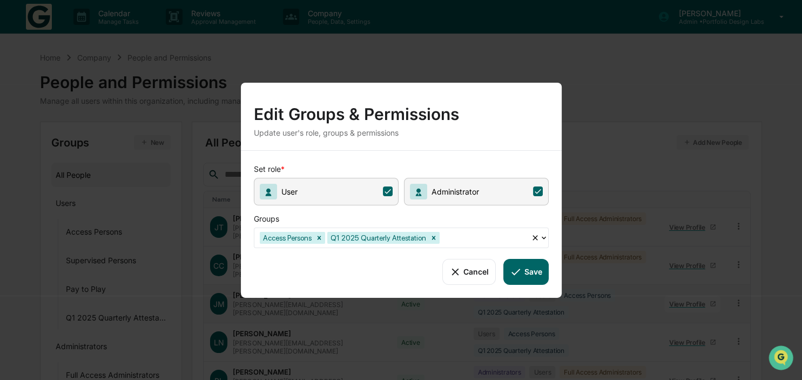
click at [533, 269] on button "Save" at bounding box center [526, 271] width 45 height 26
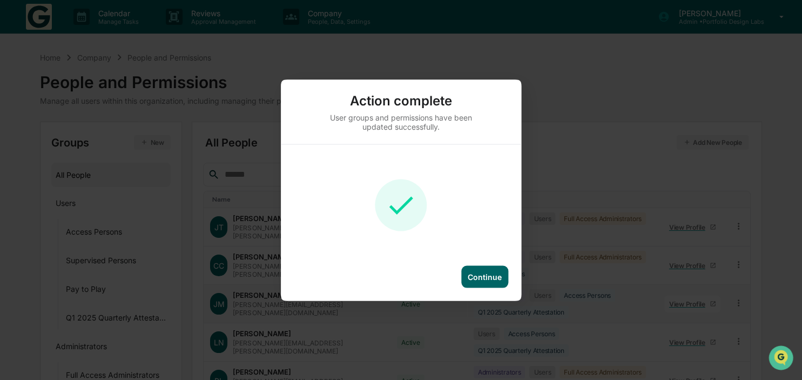
click at [487, 276] on div "Continue" at bounding box center [485, 276] width 34 height 9
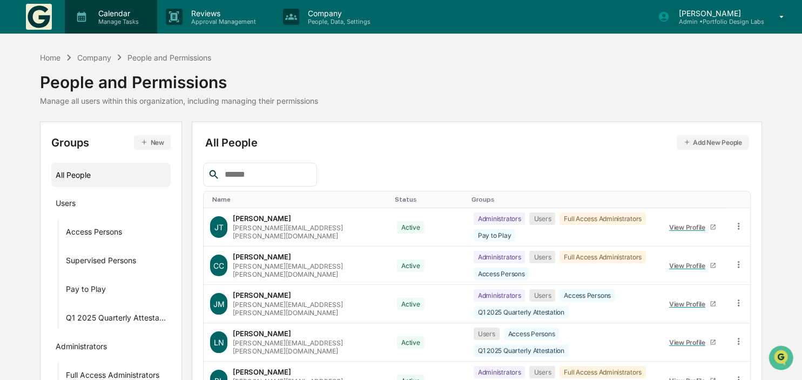
click at [104, 11] on p "Calendar" at bounding box center [117, 13] width 55 height 9
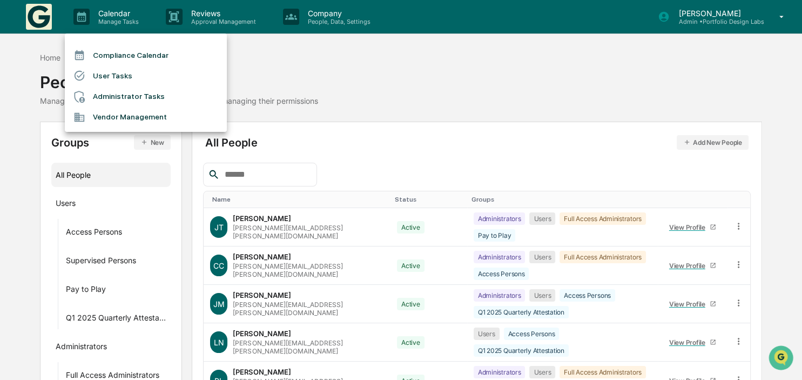
click at [121, 96] on li "Administrator Tasks" at bounding box center [146, 96] width 162 height 21
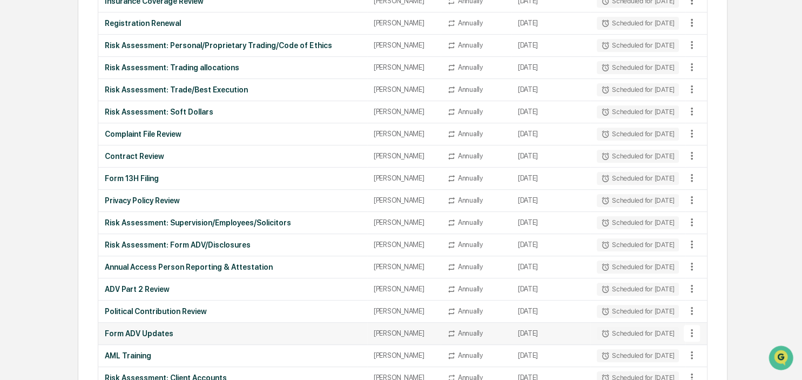
scroll to position [1008, 0]
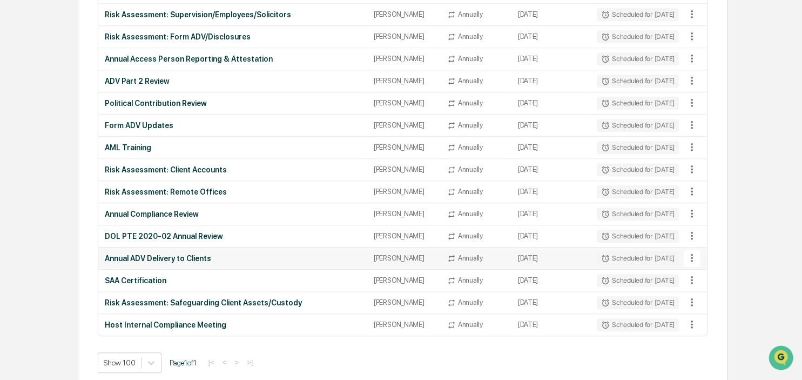
click at [176, 247] on td "Annual ADV Delivery to Clients" at bounding box center [232, 258] width 269 height 22
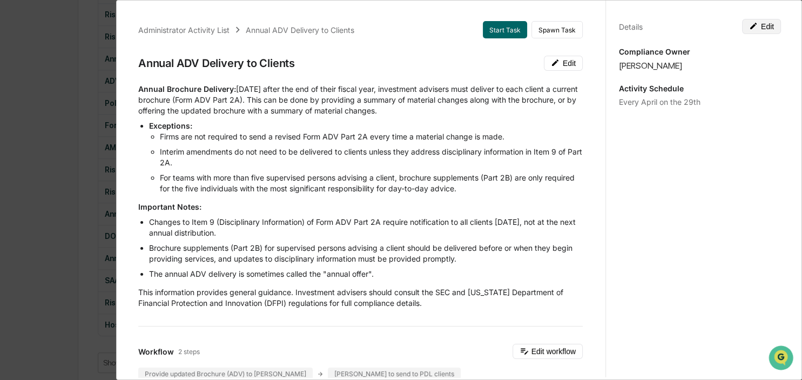
click at [767, 21] on button "Edit" at bounding box center [761, 26] width 39 height 15
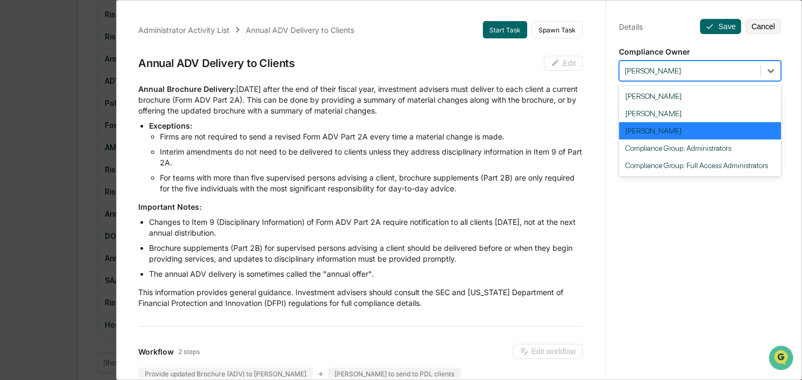
click at [705, 66] on div at bounding box center [690, 71] width 130 height 10
click at [21, 124] on div "Administrator Activity List Annual ADV Delivery to Clients Start Task Spawn Tas…" at bounding box center [401, 190] width 802 height 380
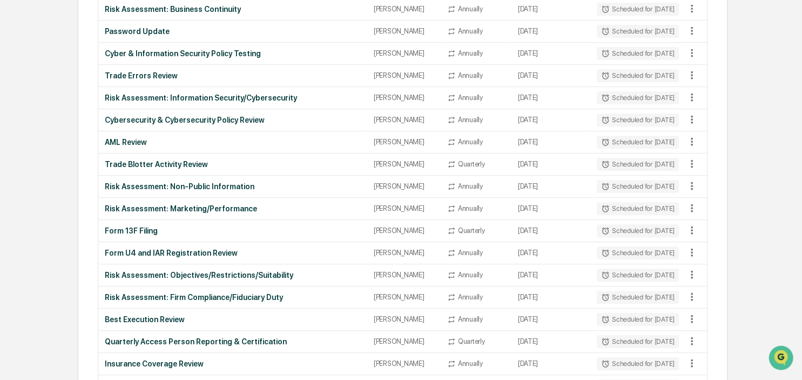
scroll to position [0, 0]
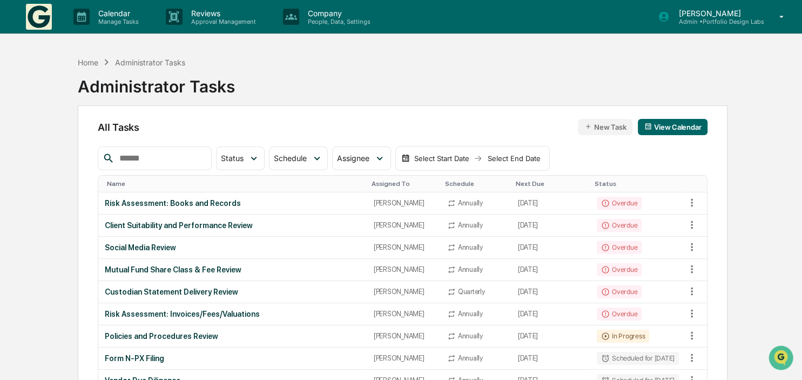
click at [24, 14] on div "Calendar Manage Tasks Reviews Approval Management Company People, Data, Setting…" at bounding box center [401, 17] width 802 height 34
click at [28, 16] on img at bounding box center [39, 17] width 26 height 26
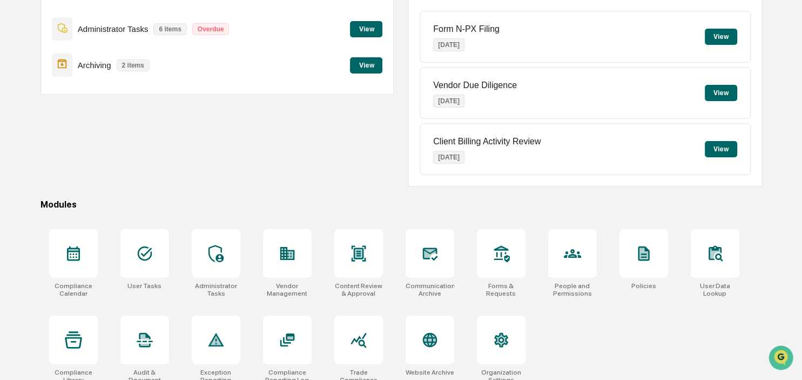
scroll to position [144, 0]
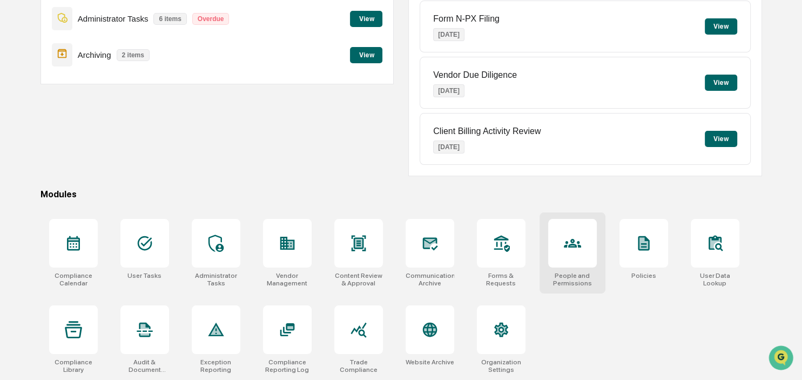
click at [583, 259] on div at bounding box center [572, 243] width 49 height 49
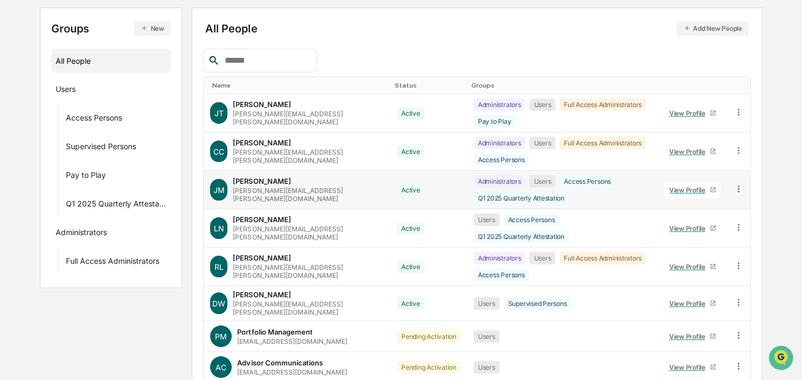
click at [741, 184] on icon at bounding box center [739, 189] width 10 height 10
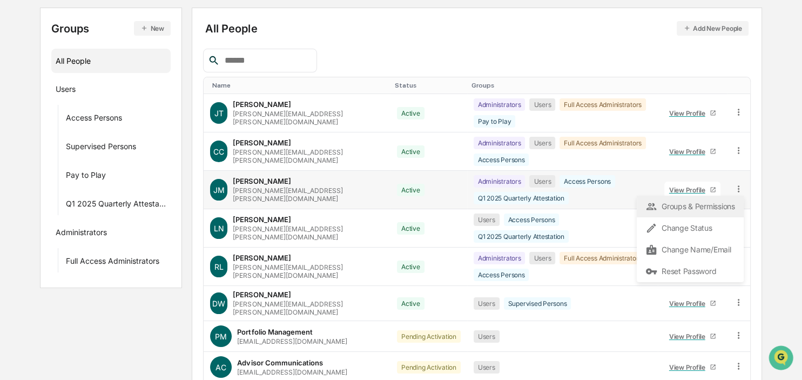
click at [727, 200] on div "Groups & Permissions" at bounding box center [691, 206] width 90 height 13
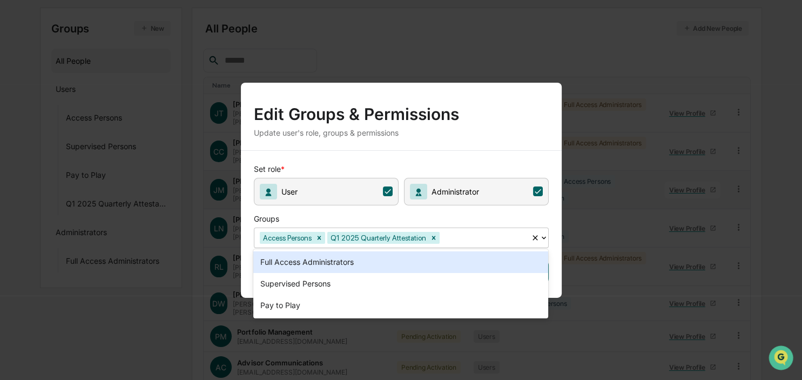
click at [544, 233] on icon at bounding box center [544, 237] width 9 height 9
click at [383, 263] on div "Full Access Administrators" at bounding box center [400, 262] width 295 height 22
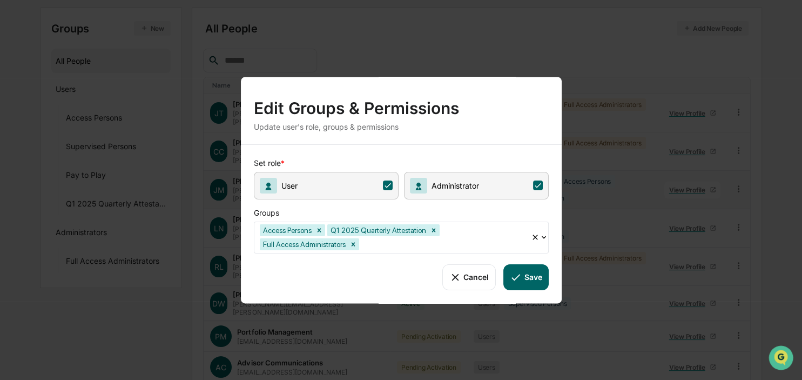
click at [535, 274] on button "Save" at bounding box center [526, 277] width 45 height 26
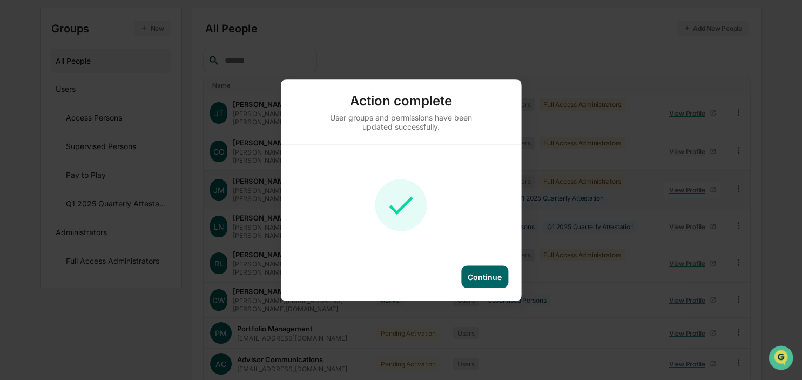
click at [486, 277] on div "Continue" at bounding box center [485, 276] width 34 height 9
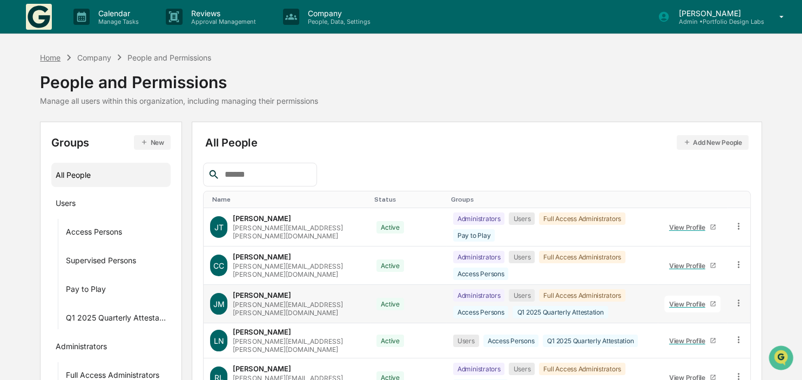
click at [50, 57] on div "Home" at bounding box center [50, 57] width 21 height 9
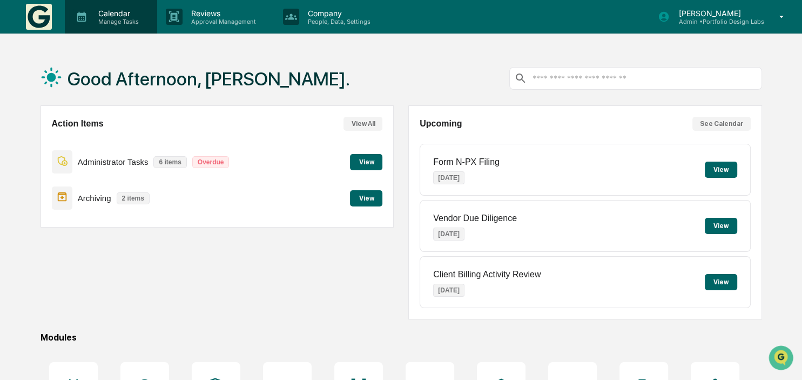
click at [109, 16] on p "Calendar" at bounding box center [117, 13] width 55 height 9
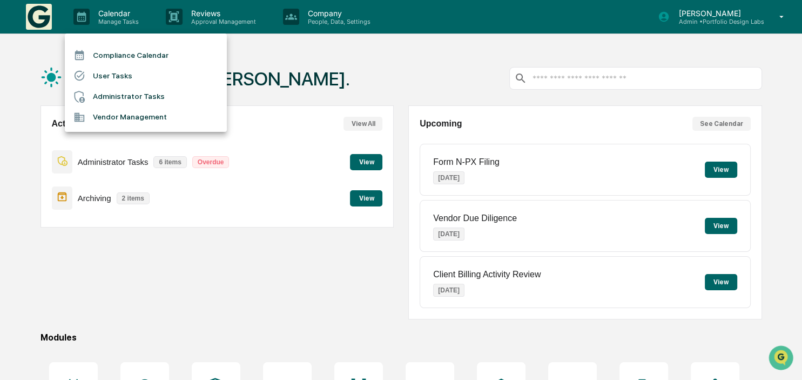
click at [105, 99] on li "Administrator Tasks" at bounding box center [146, 96] width 162 height 21
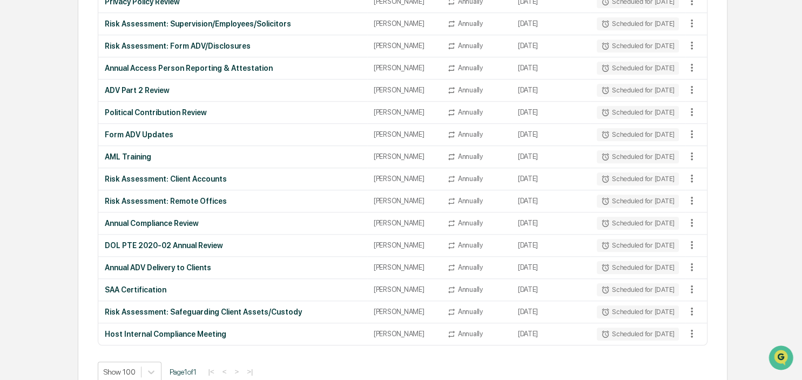
scroll to position [1008, 0]
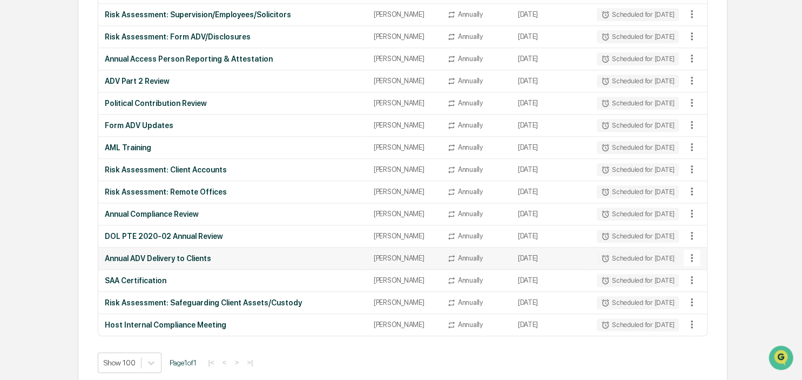
click at [123, 254] on div "Annual ADV Delivery to Clients" at bounding box center [233, 258] width 256 height 9
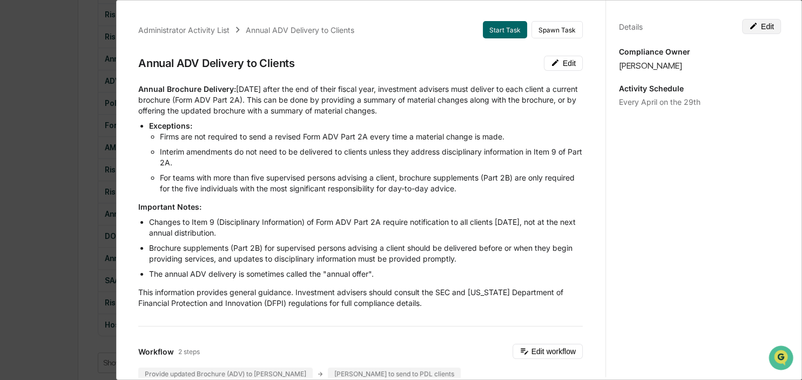
click at [776, 27] on button "Edit" at bounding box center [761, 26] width 39 height 15
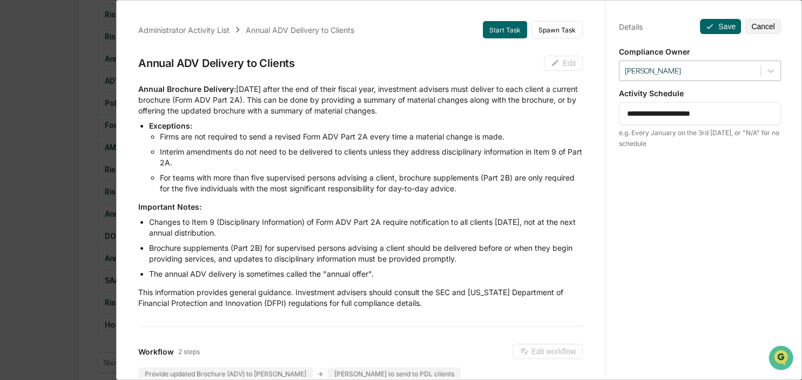
click at [717, 70] on div at bounding box center [690, 71] width 130 height 10
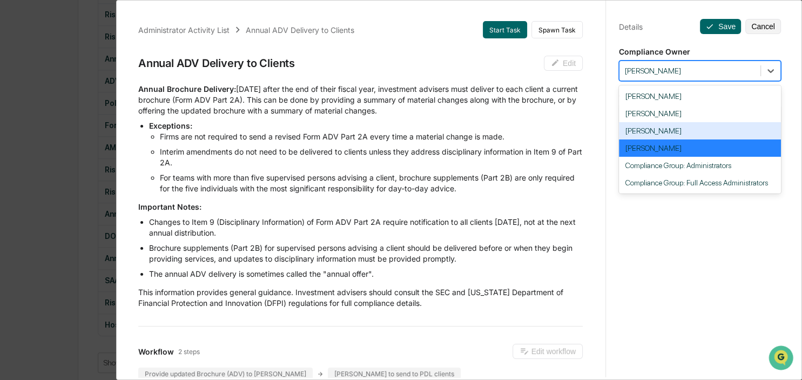
click at [666, 132] on div "[PERSON_NAME]" at bounding box center [700, 130] width 162 height 17
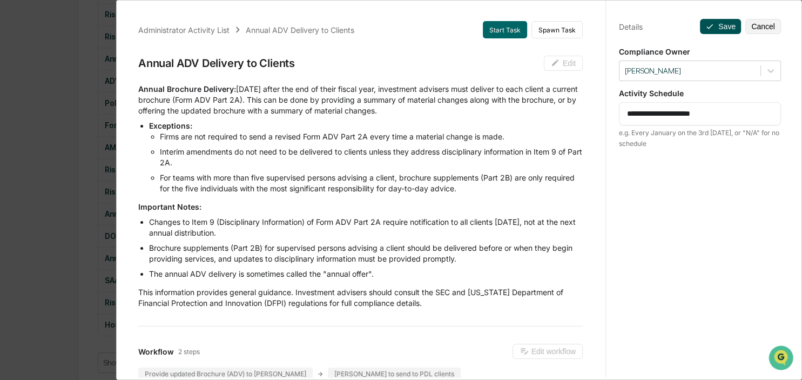
click at [721, 30] on button "Save" at bounding box center [720, 26] width 41 height 15
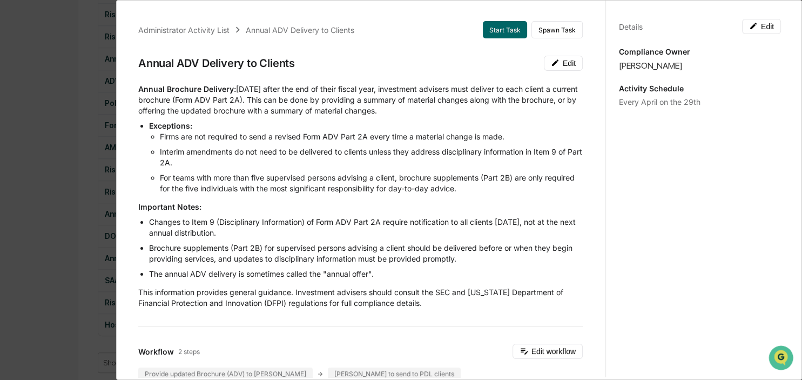
click at [32, 134] on div "Administrator Activity List Annual ADV Delivery to Clients Start Task Spawn Tas…" at bounding box center [401, 190] width 802 height 380
